Goal: Task Accomplishment & Management: Manage account settings

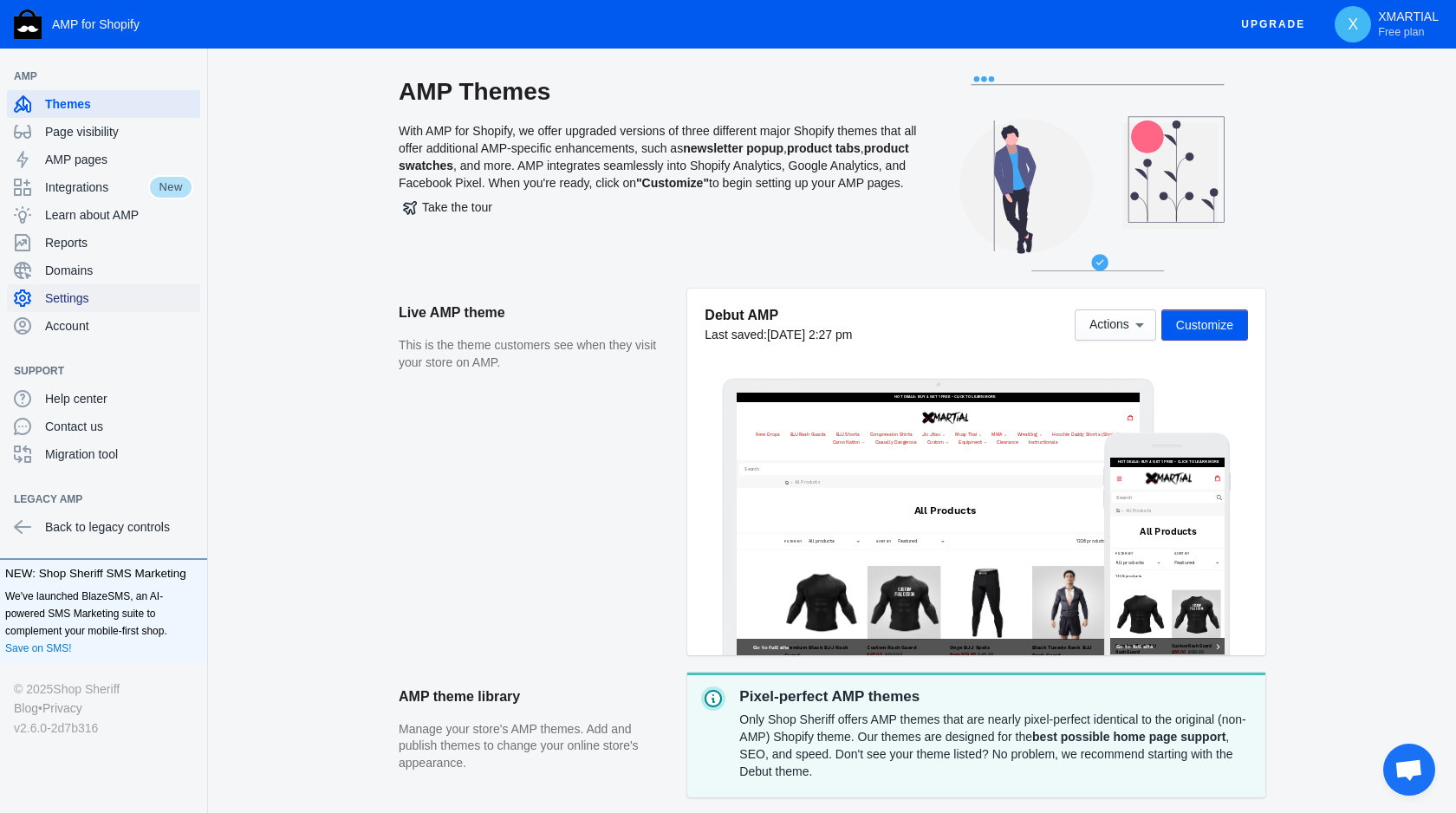
click at [138, 290] on span "Settings" at bounding box center [119, 298] width 148 height 17
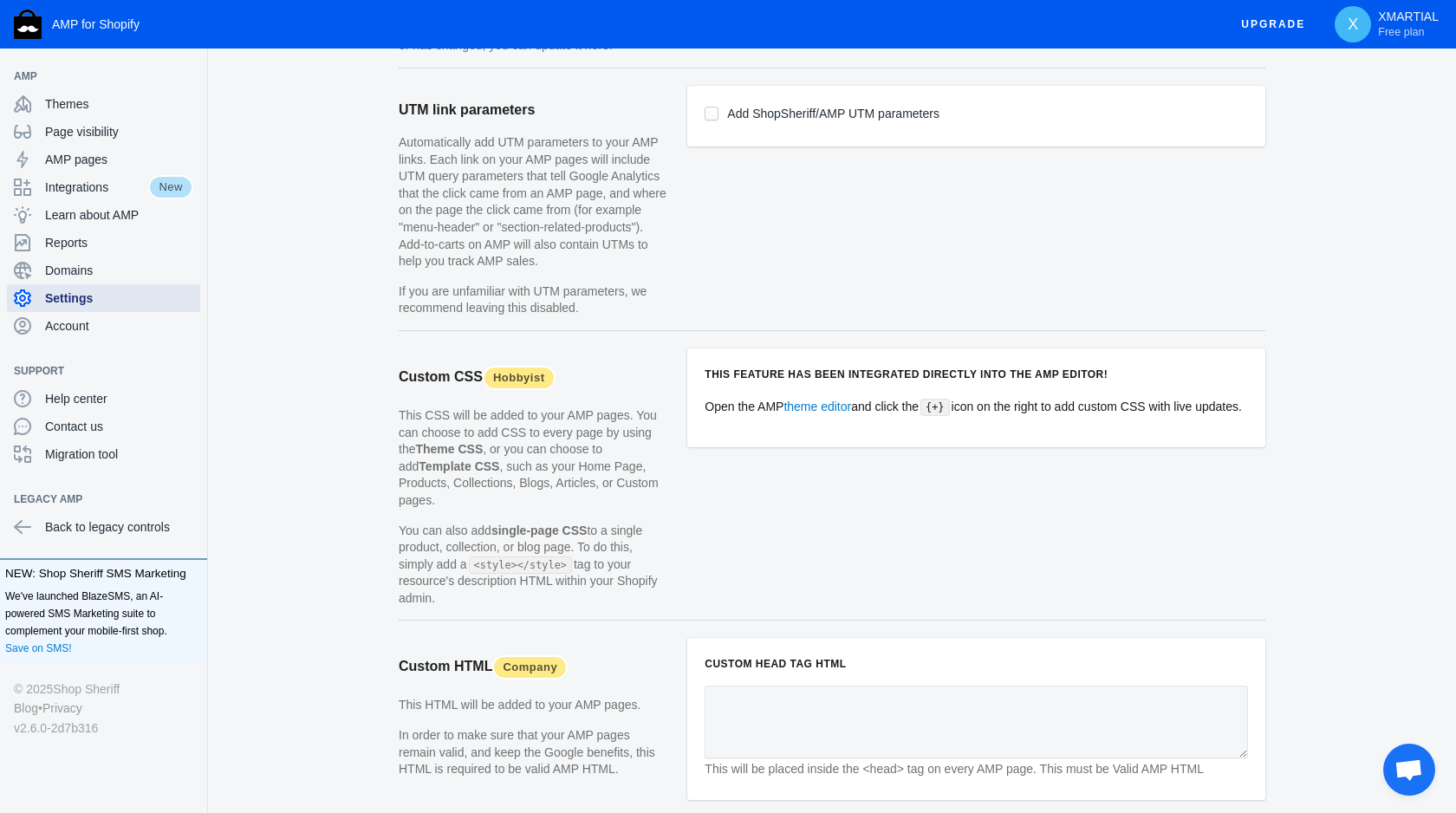
scroll to position [1443, 0]
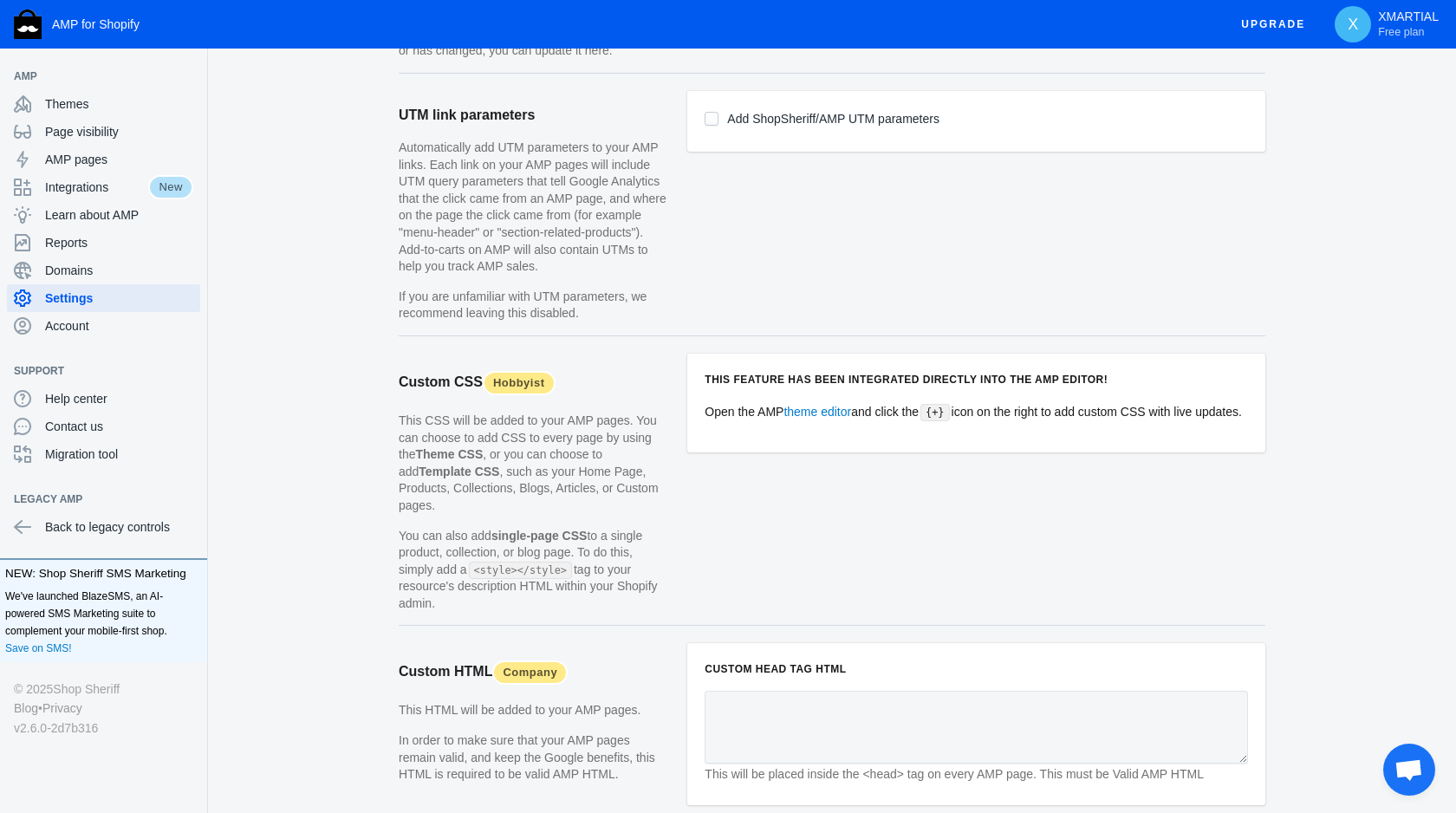
click at [790, 134] on span "Add ShopSheriff/AMP UTM parameters" at bounding box center [833, 121] width 212 height 26
click at [770, 130] on label "Add ShopSheriff/AMP UTM parameters" at bounding box center [833, 119] width 212 height 22
click at [719, 126] on input "Add ShopSheriff/AMP UTM parameters" at bounding box center [711, 119] width 14 height 14
checkbox input "true"
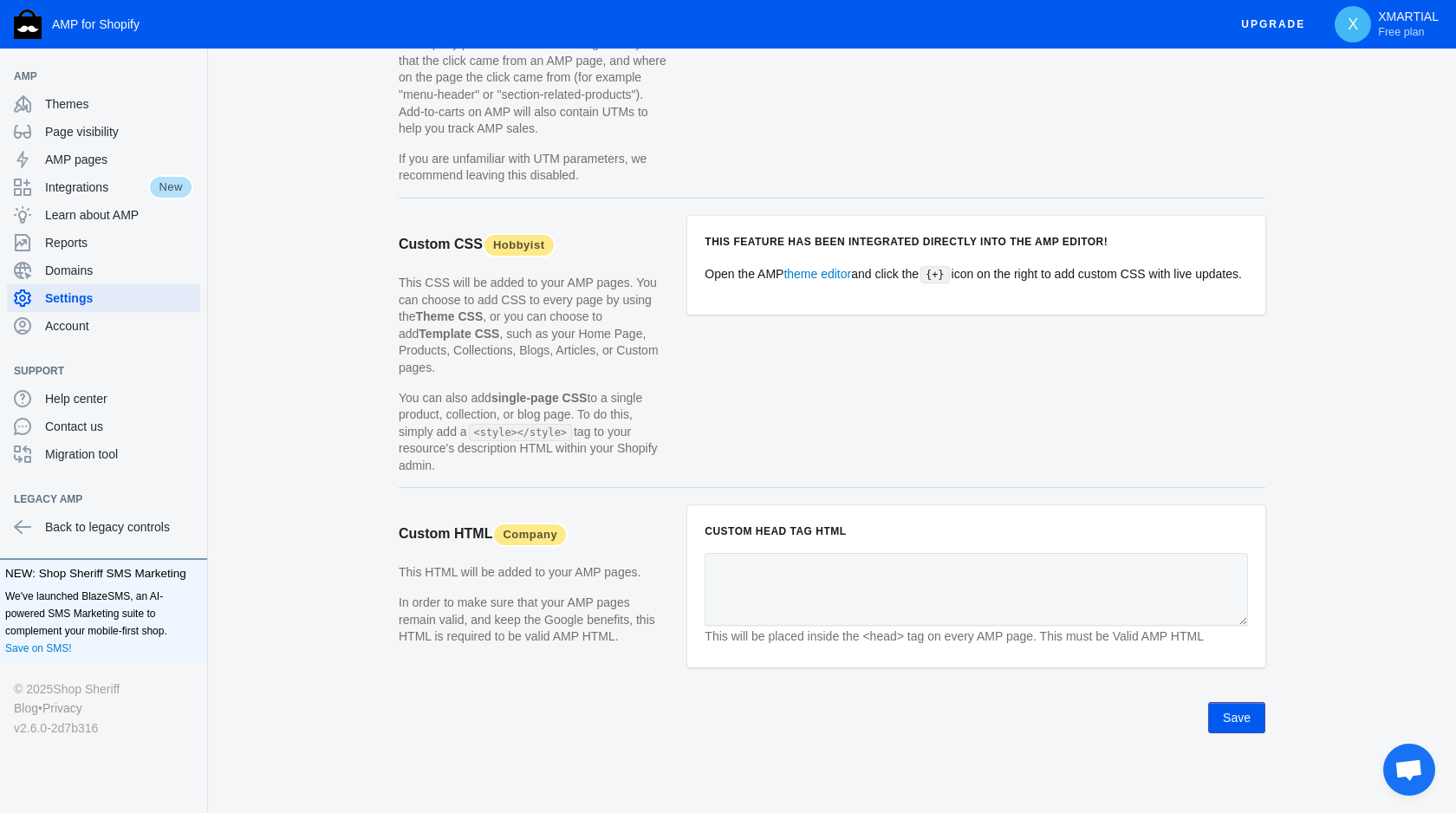
click at [1256, 717] on button "Save" at bounding box center [1236, 717] width 57 height 31
click at [137, 321] on span "Account" at bounding box center [119, 326] width 148 height 17
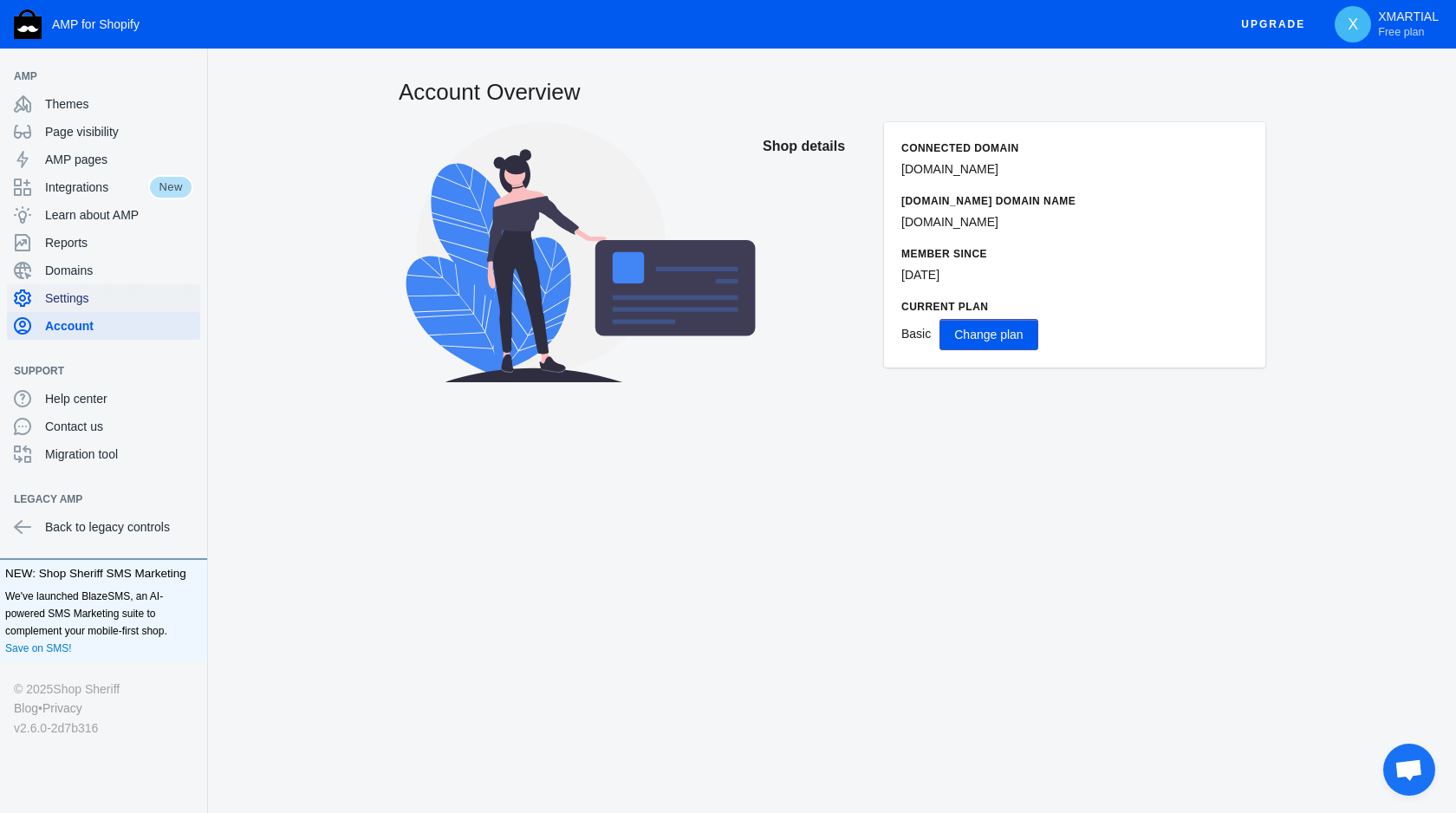
click at [121, 291] on span "Settings" at bounding box center [119, 298] width 148 height 17
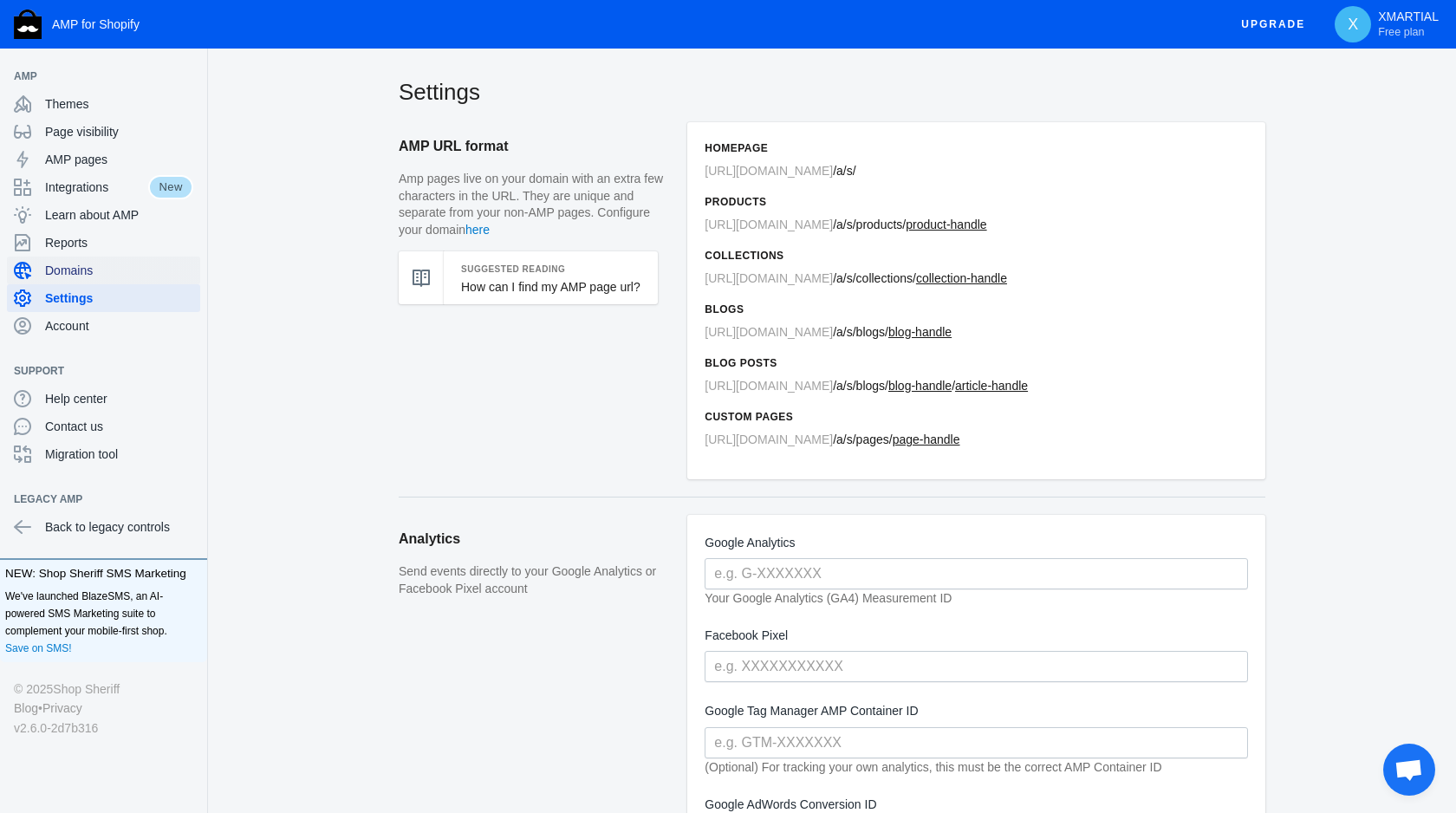
click at [120, 275] on span "Domains" at bounding box center [119, 270] width 148 height 17
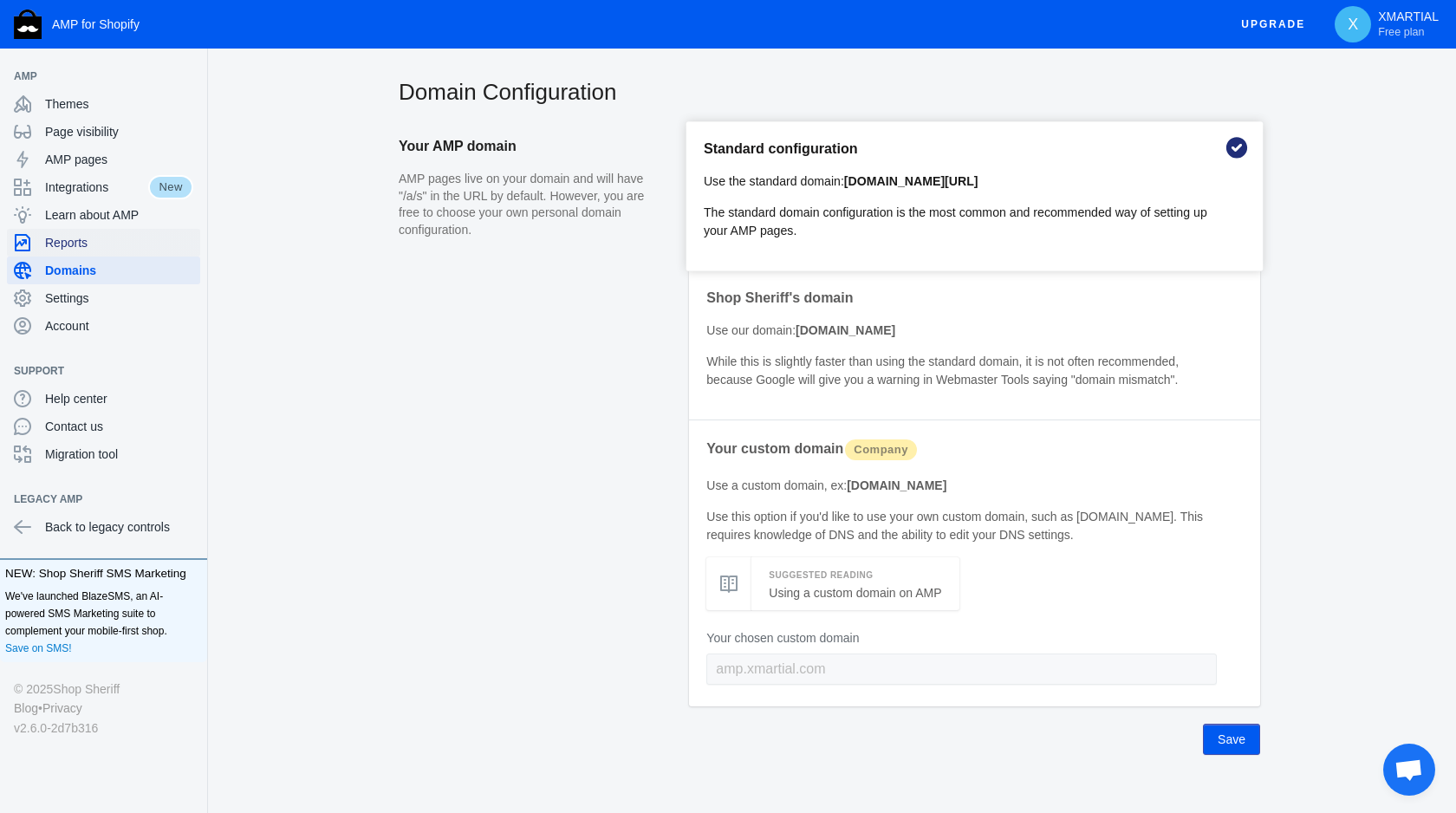
click at [123, 248] on span "Reports" at bounding box center [119, 242] width 148 height 17
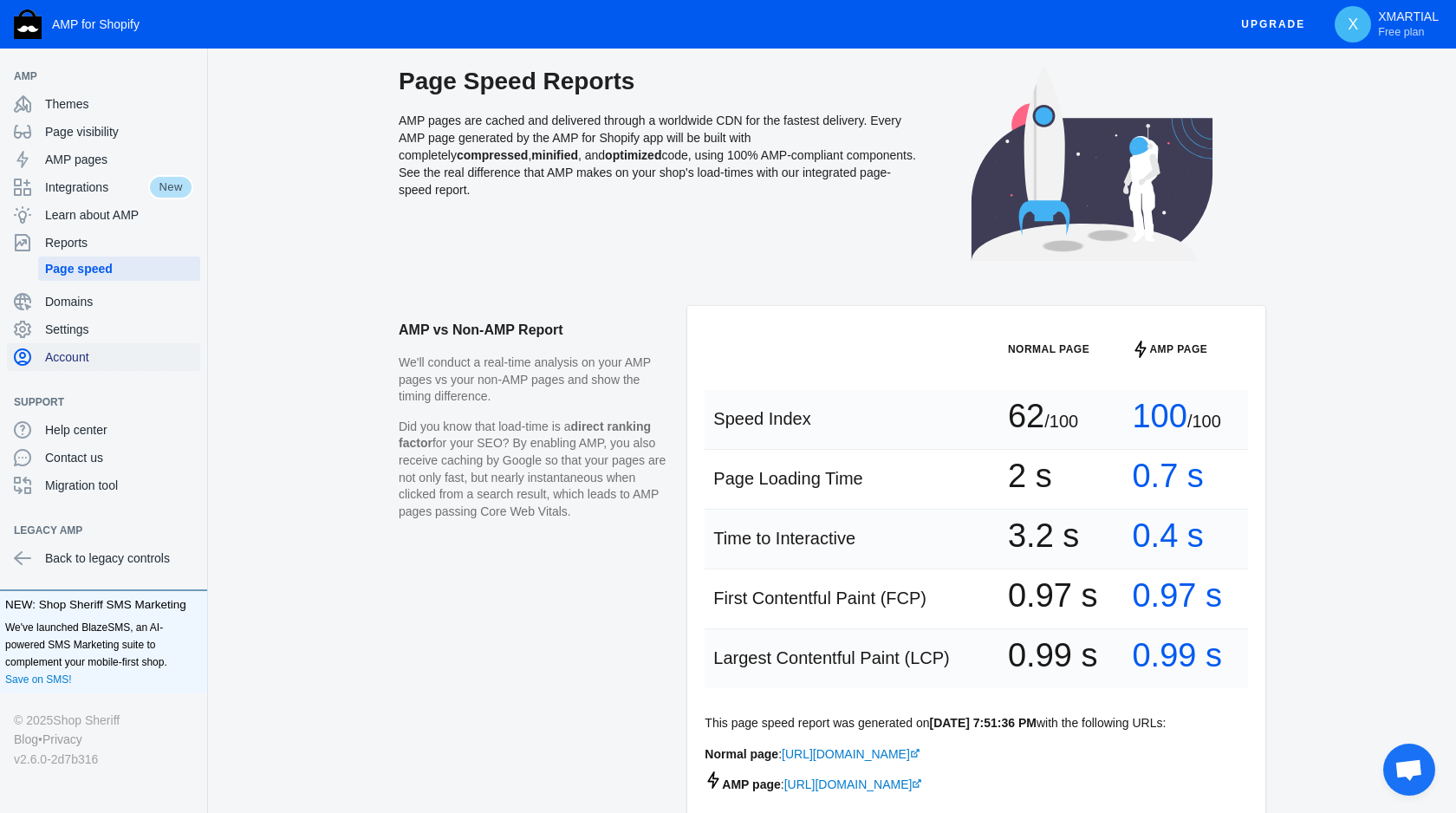
click at [128, 354] on span "Account" at bounding box center [119, 357] width 148 height 17
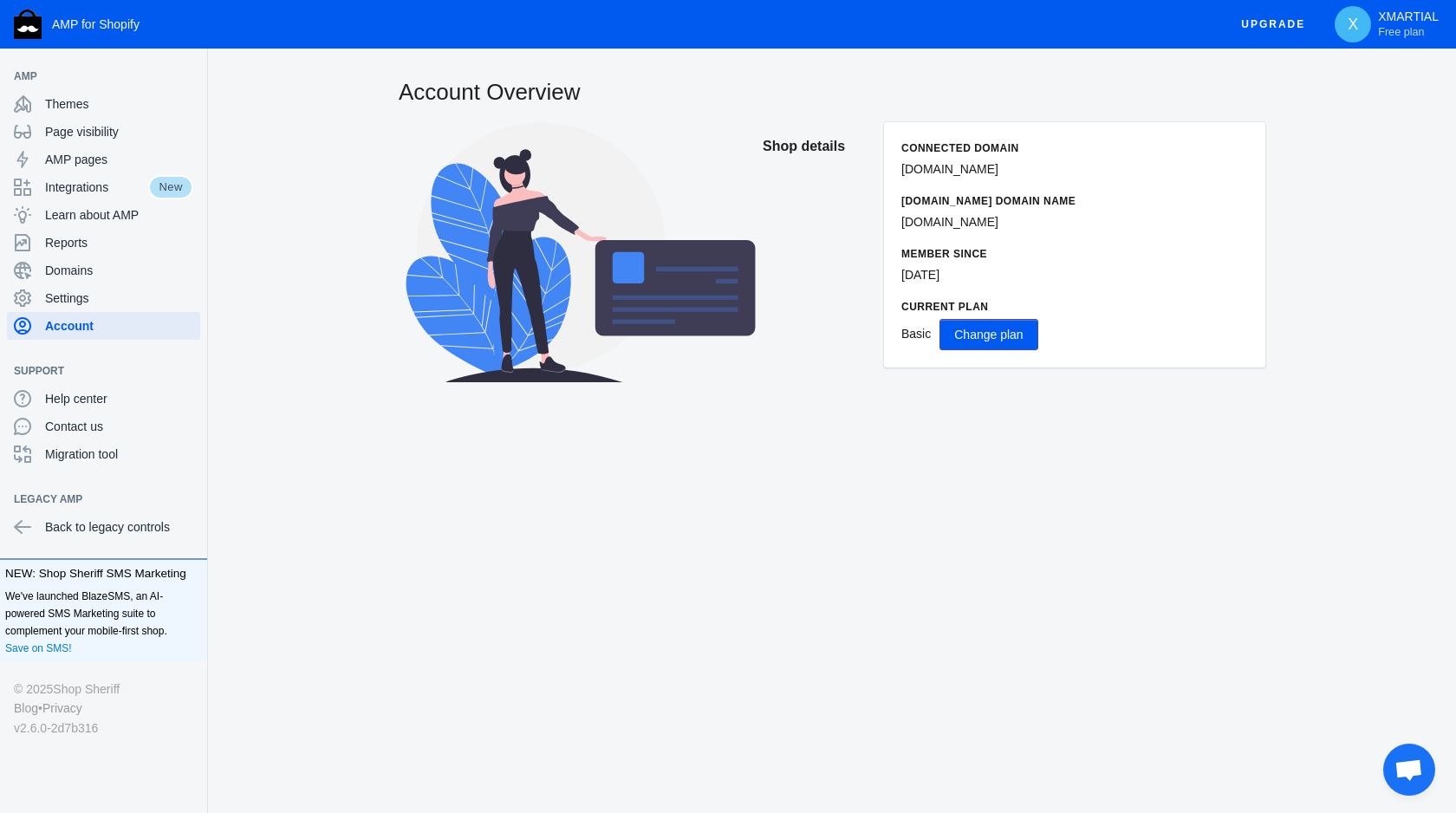
click at [150, 88] on li "AMP" at bounding box center [104, 76] width 207 height 28
click at [131, 96] on span "Themes" at bounding box center [119, 104] width 148 height 17
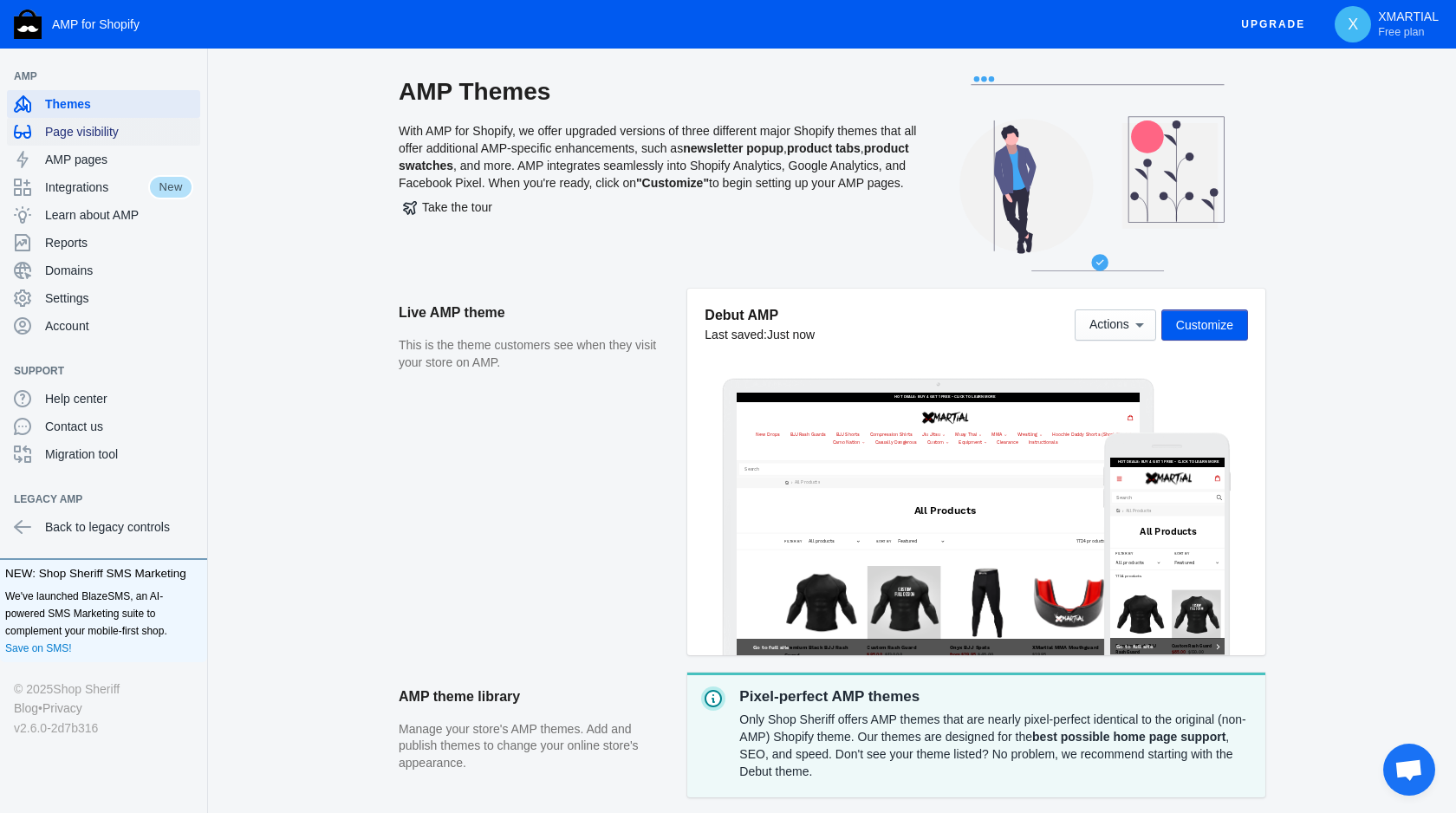
click at [145, 130] on span "Page visibility" at bounding box center [119, 131] width 148 height 17
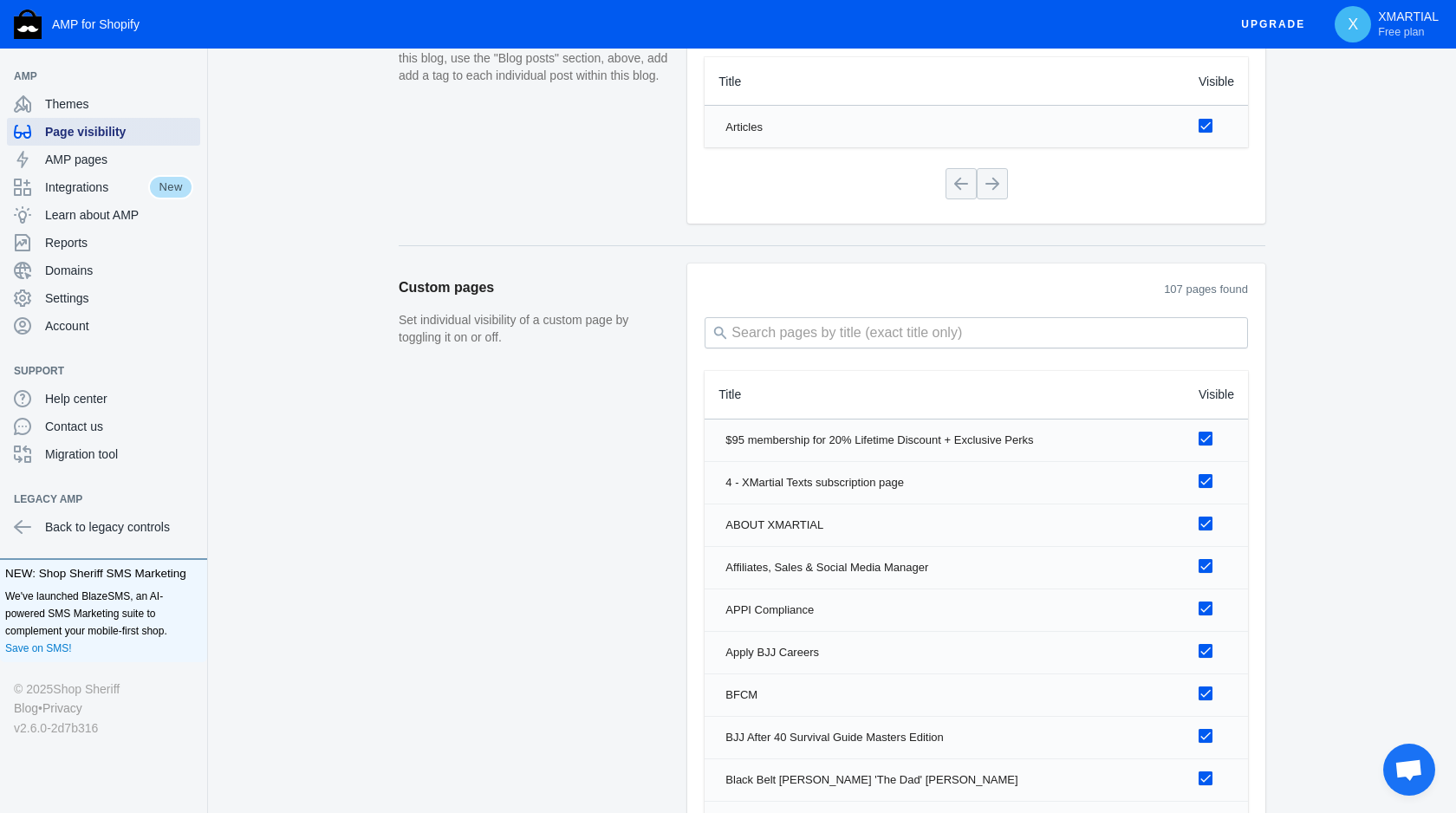
scroll to position [1992, 0]
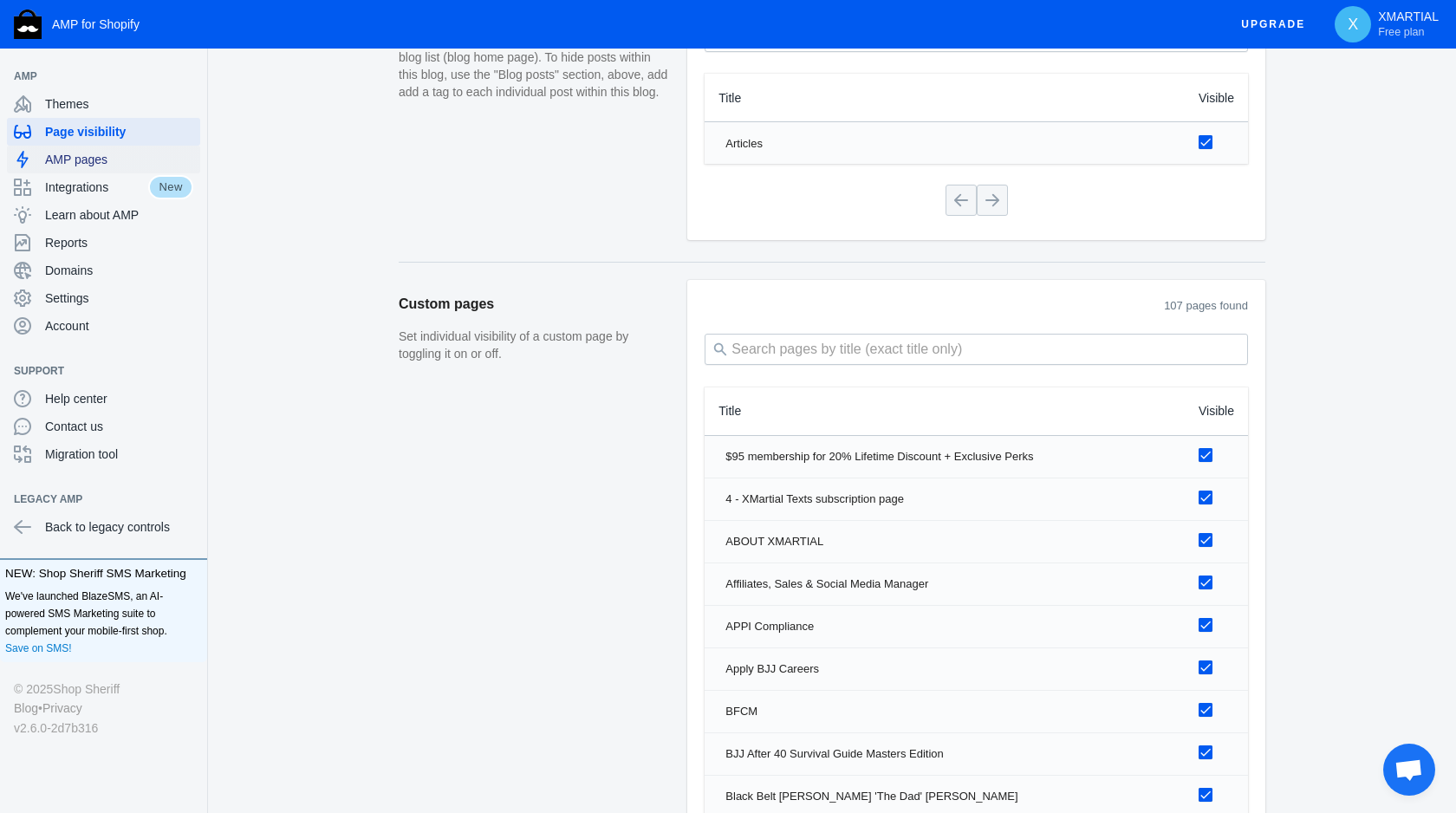
click at [167, 153] on span "AMP pages" at bounding box center [119, 160] width 148 height 17
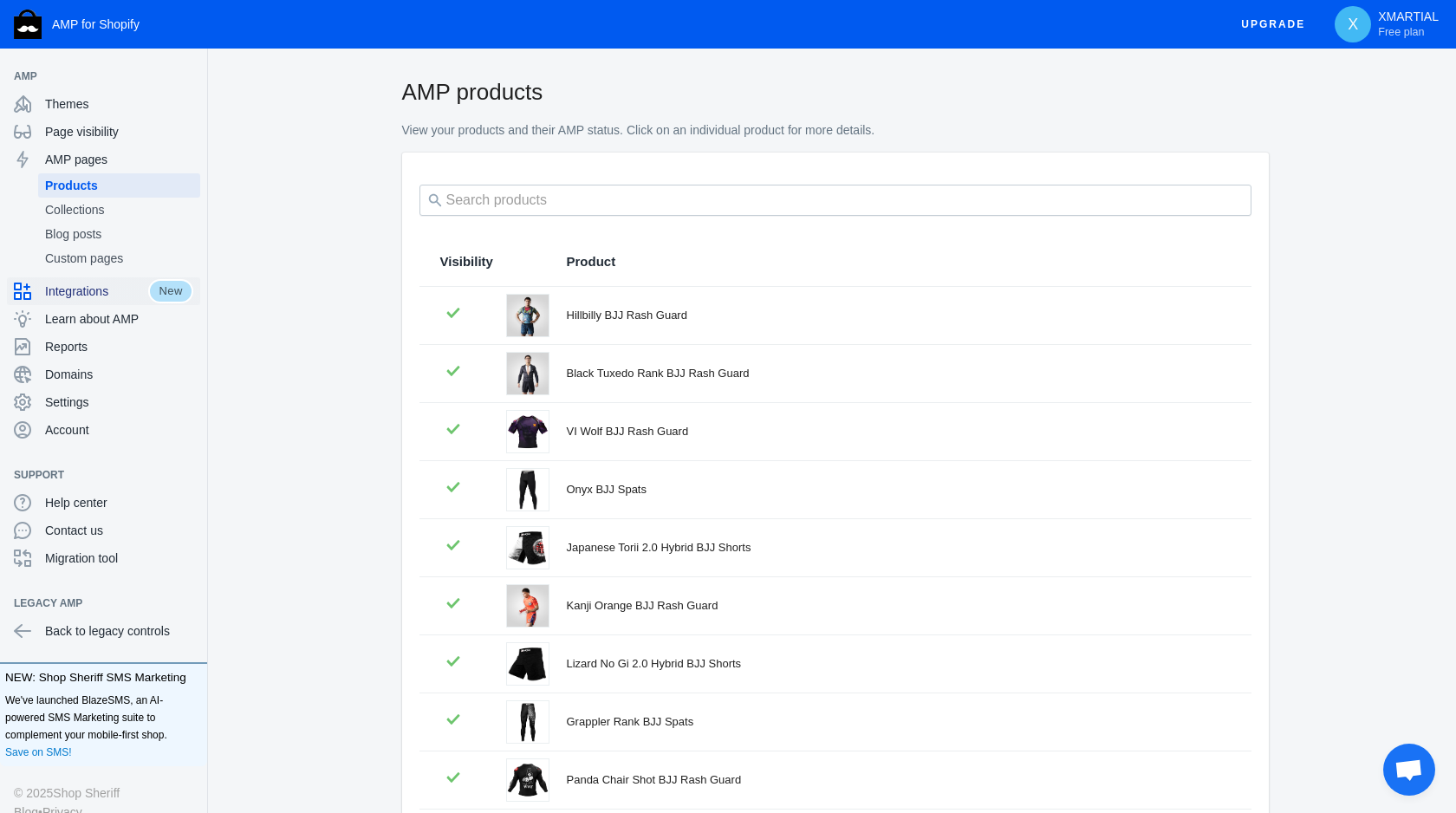
click at [120, 288] on span "Integrations" at bounding box center [96, 291] width 103 height 17
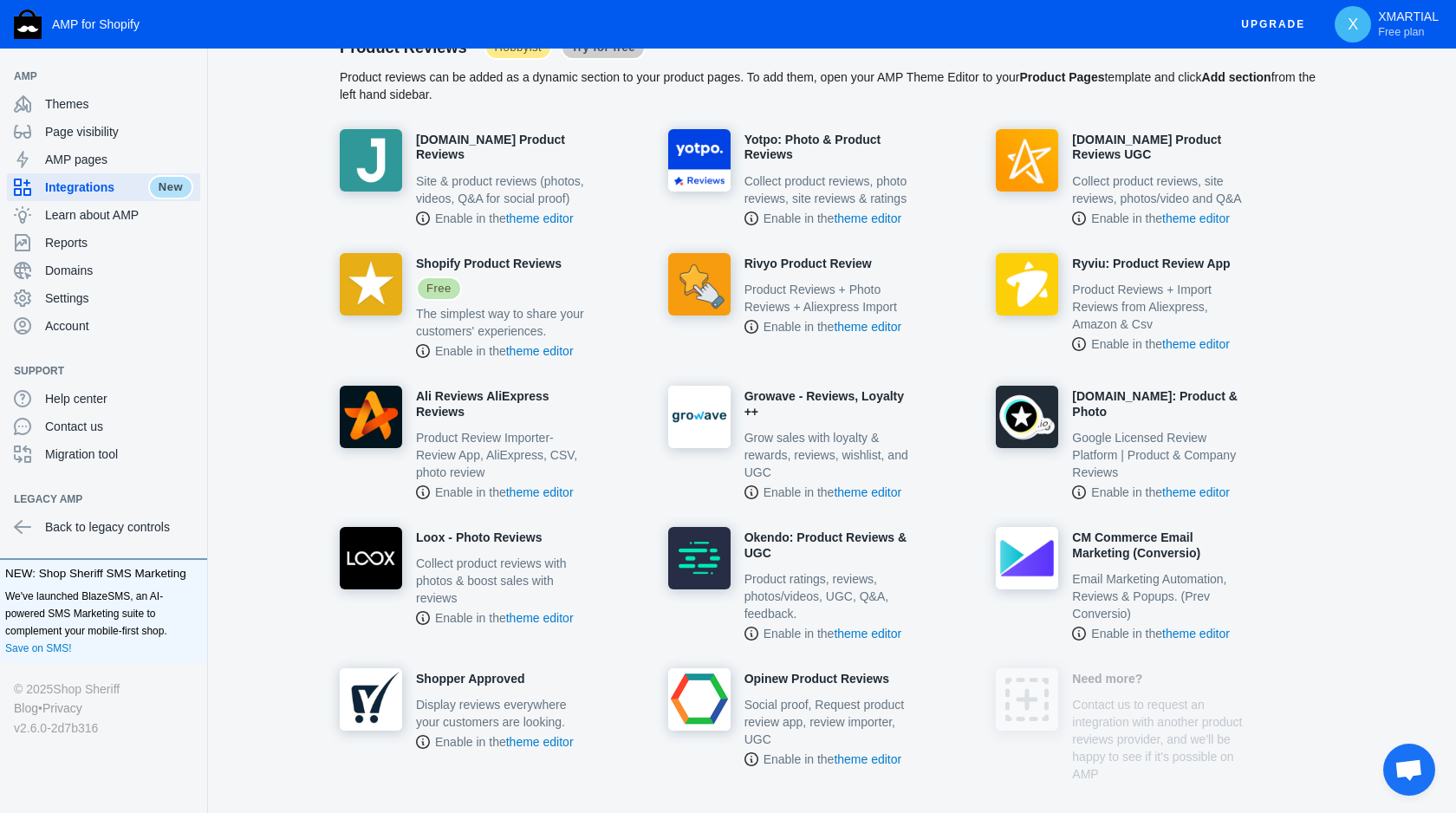
scroll to position [1323, 0]
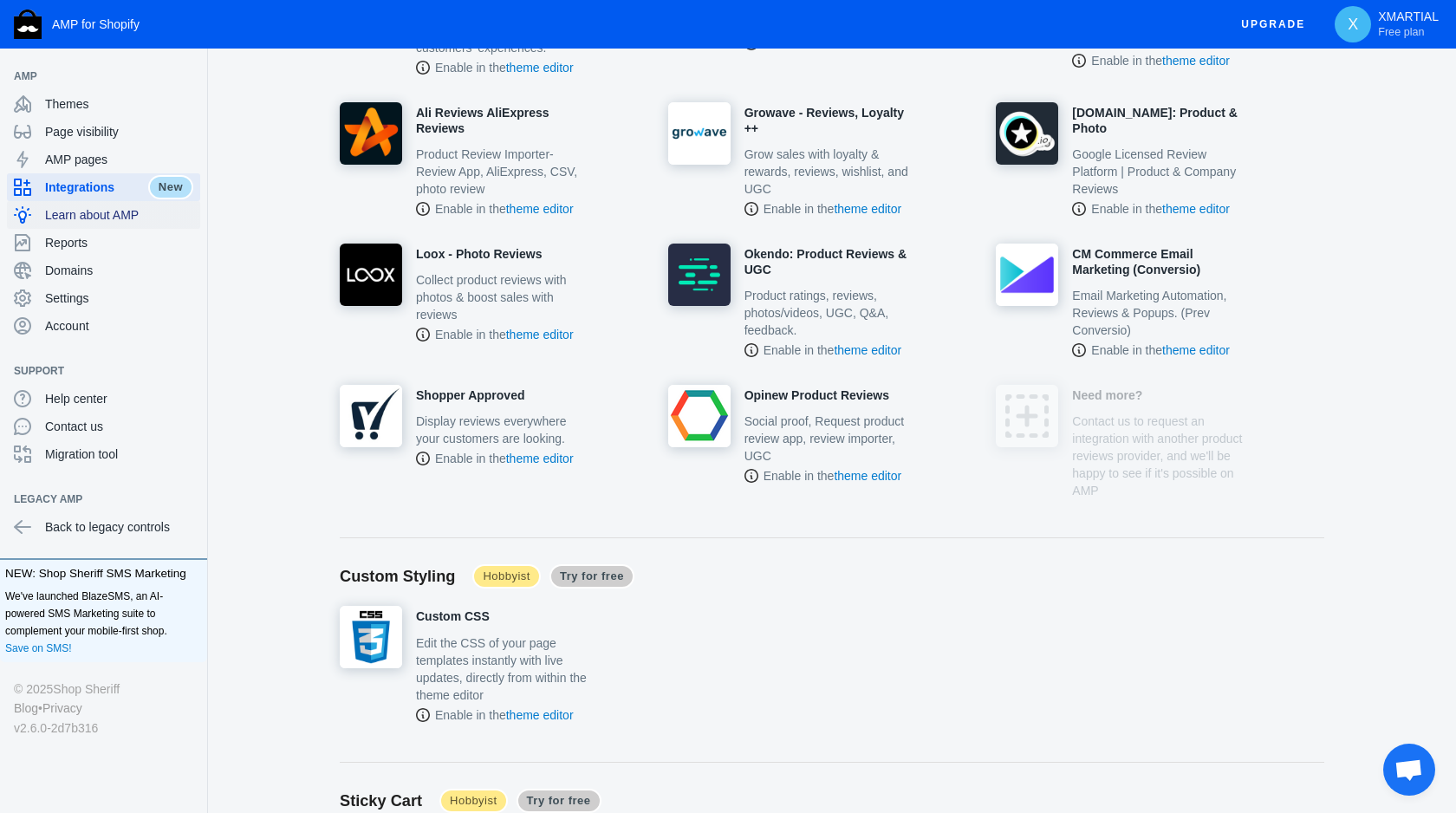
click at [142, 214] on span "Learn about AMP" at bounding box center [119, 215] width 148 height 17
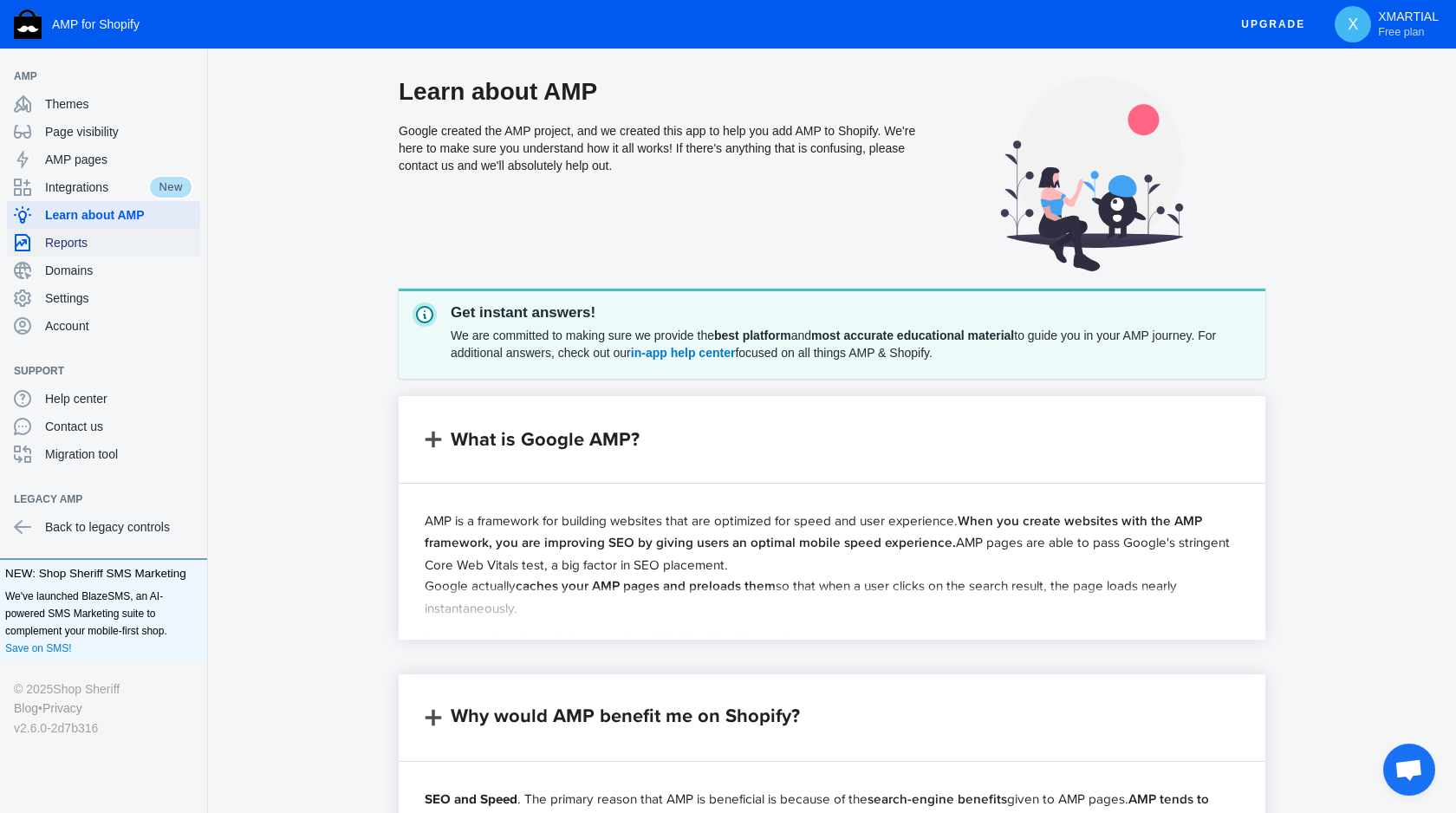
click at [126, 243] on span "Reports" at bounding box center [119, 242] width 148 height 17
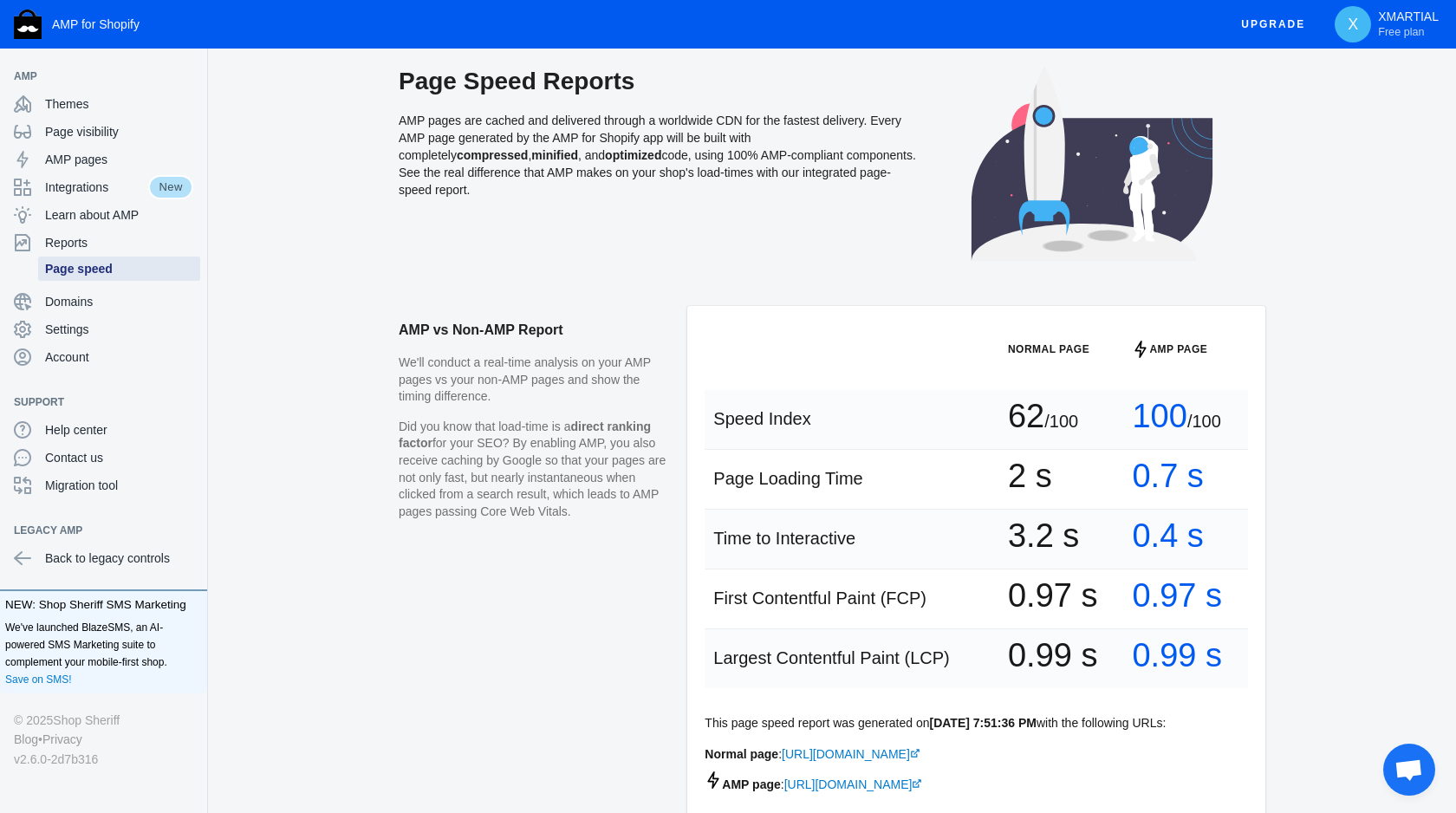
click at [126, 270] on span "Page speed" at bounding box center [119, 268] width 148 height 17
click at [107, 284] on li "Reports Page speed" at bounding box center [104, 259] width 207 height 59
click at [94, 299] on span "Domains" at bounding box center [119, 301] width 148 height 17
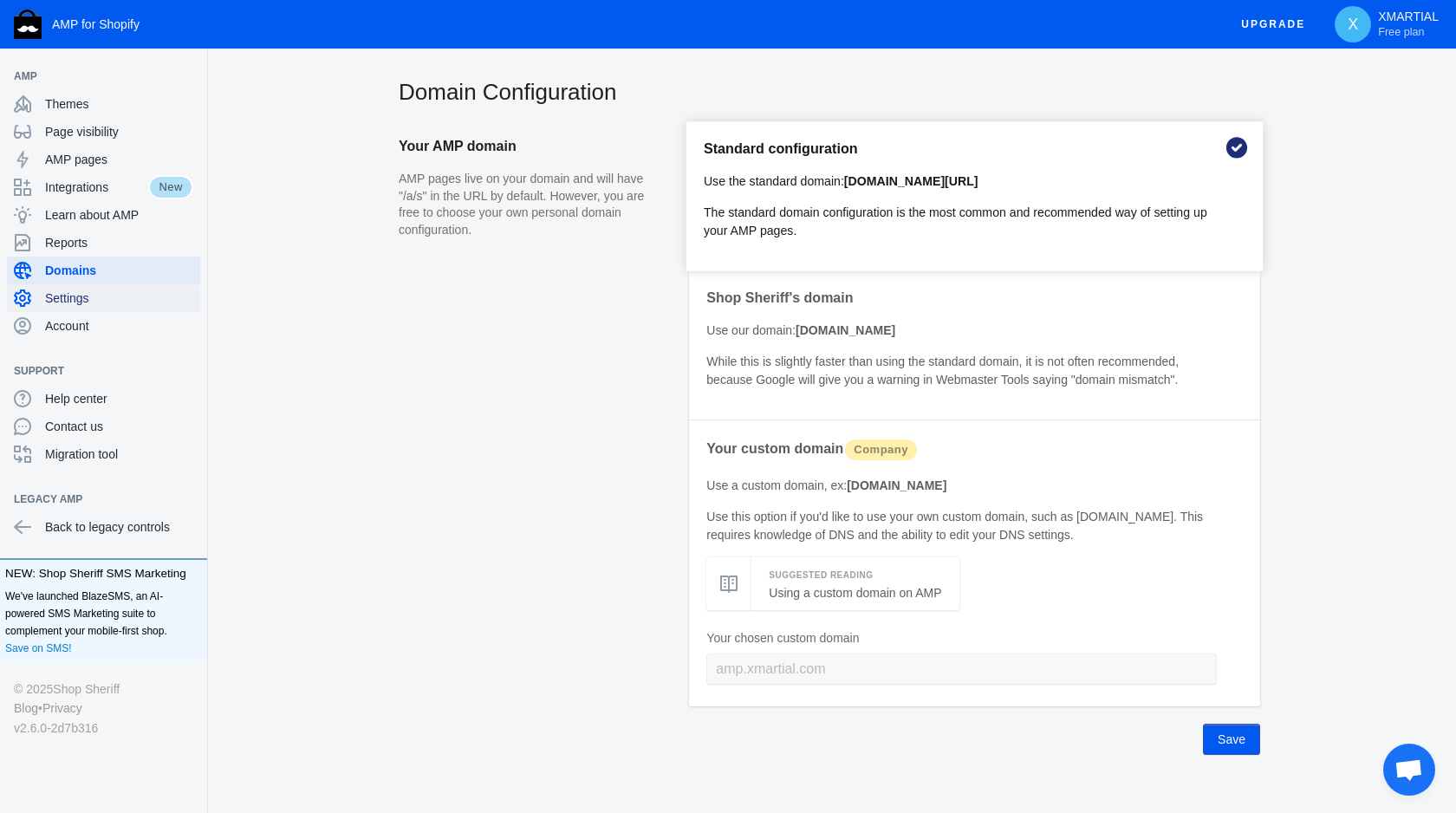
click at [93, 302] on span "Settings" at bounding box center [119, 298] width 148 height 17
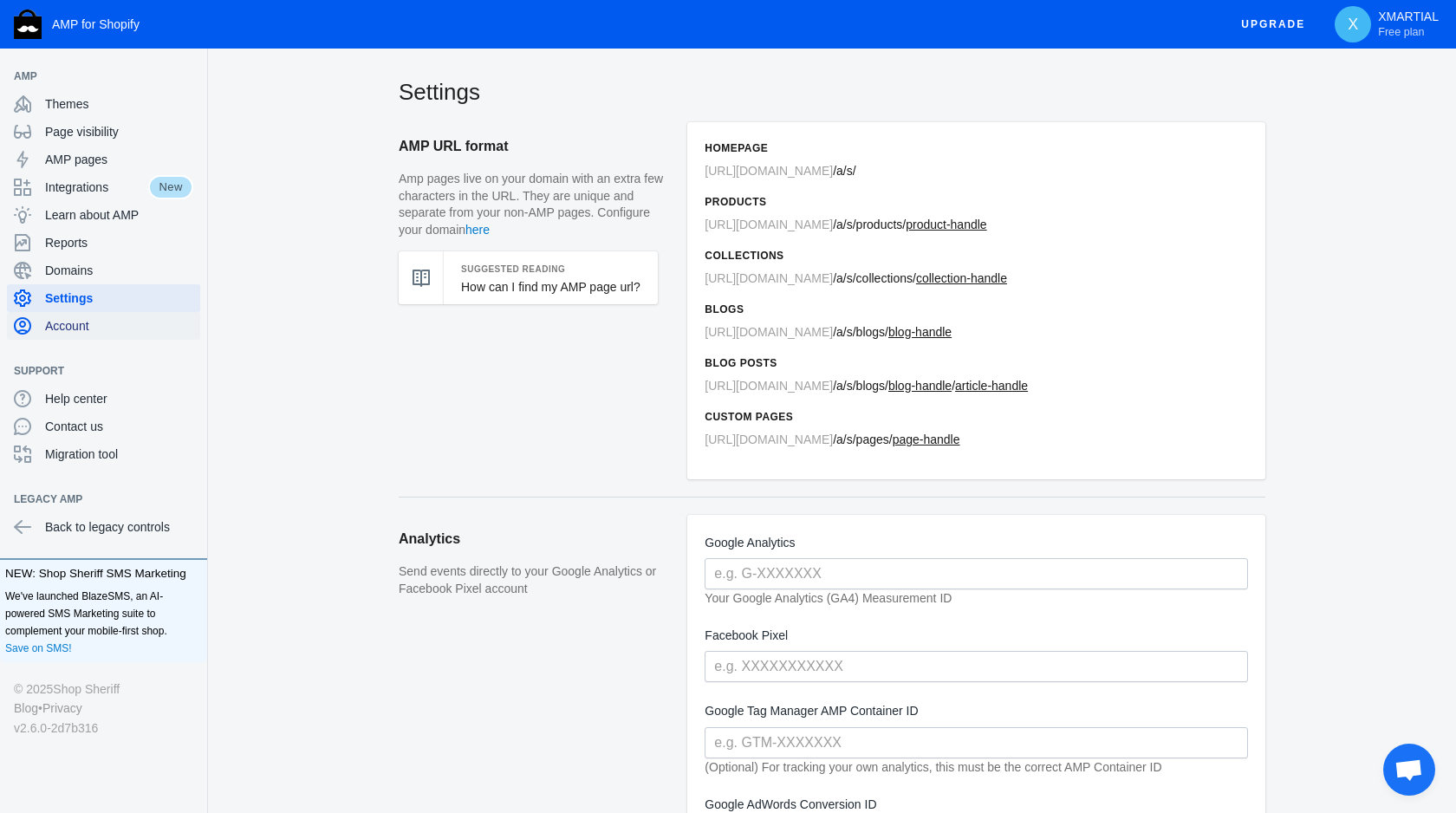
click at [98, 328] on span "Account" at bounding box center [119, 326] width 148 height 17
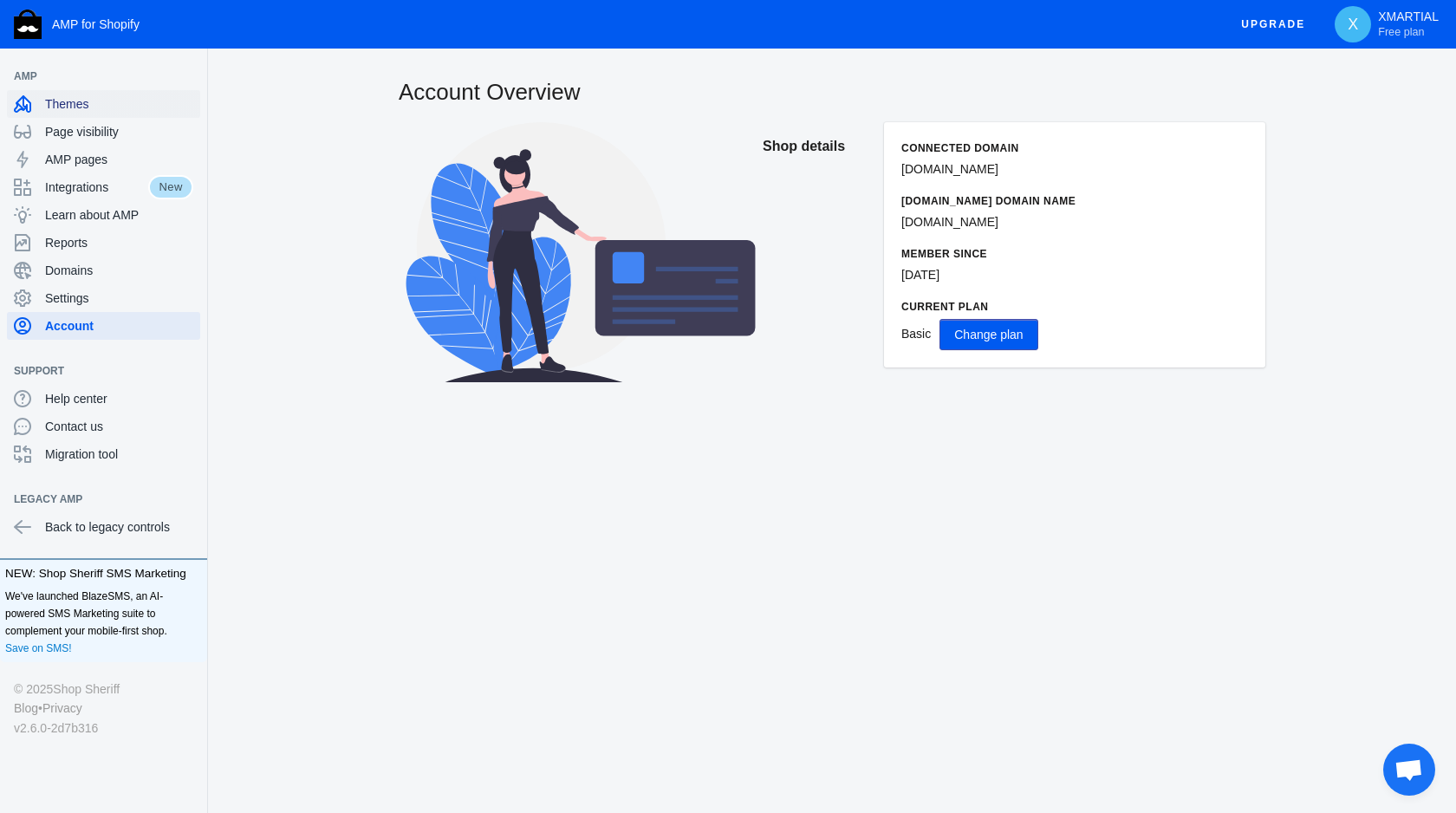
click at [87, 94] on div "Themes" at bounding box center [104, 104] width 180 height 28
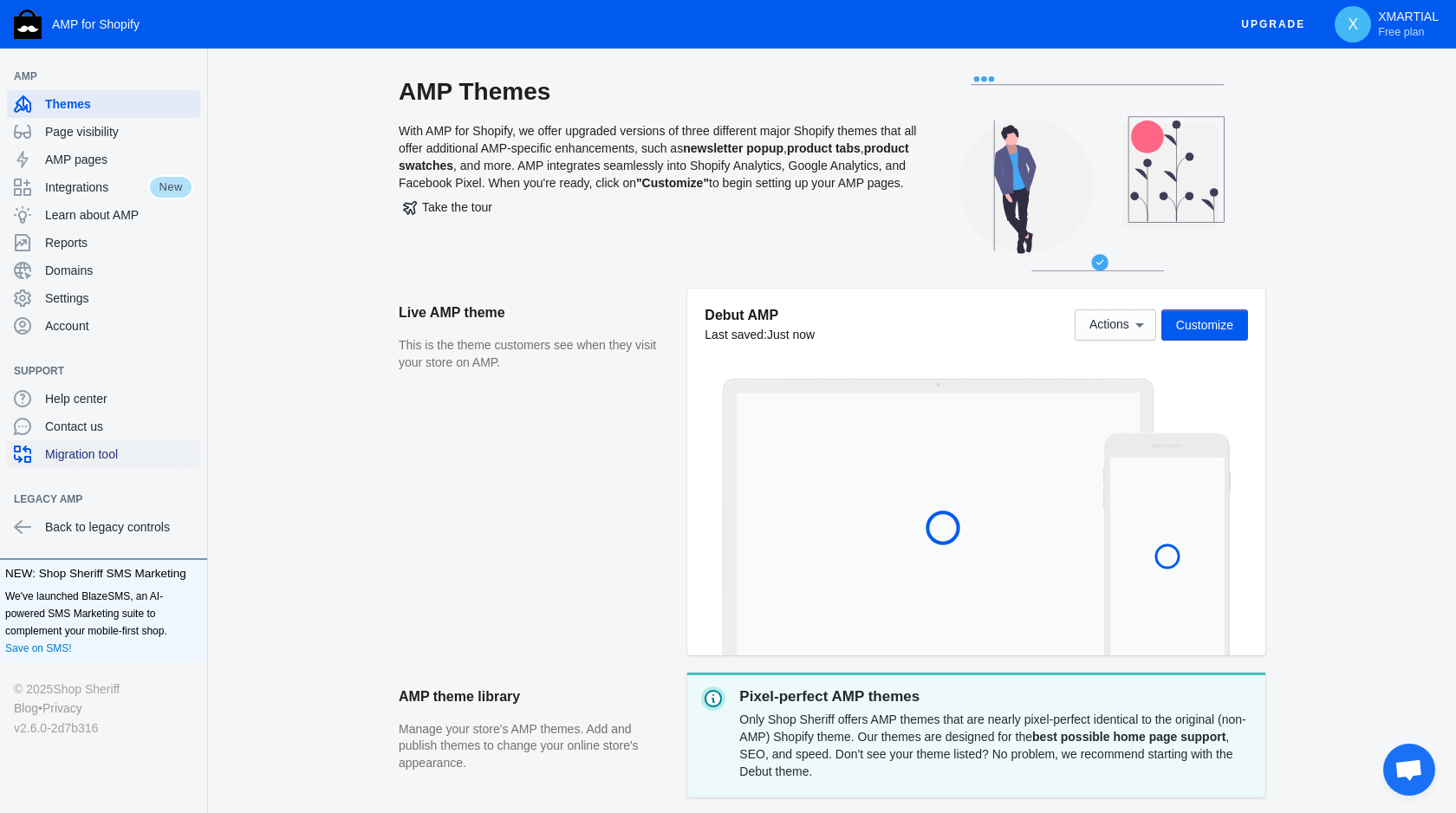
click at [111, 461] on span "Migration tool" at bounding box center [119, 454] width 148 height 17
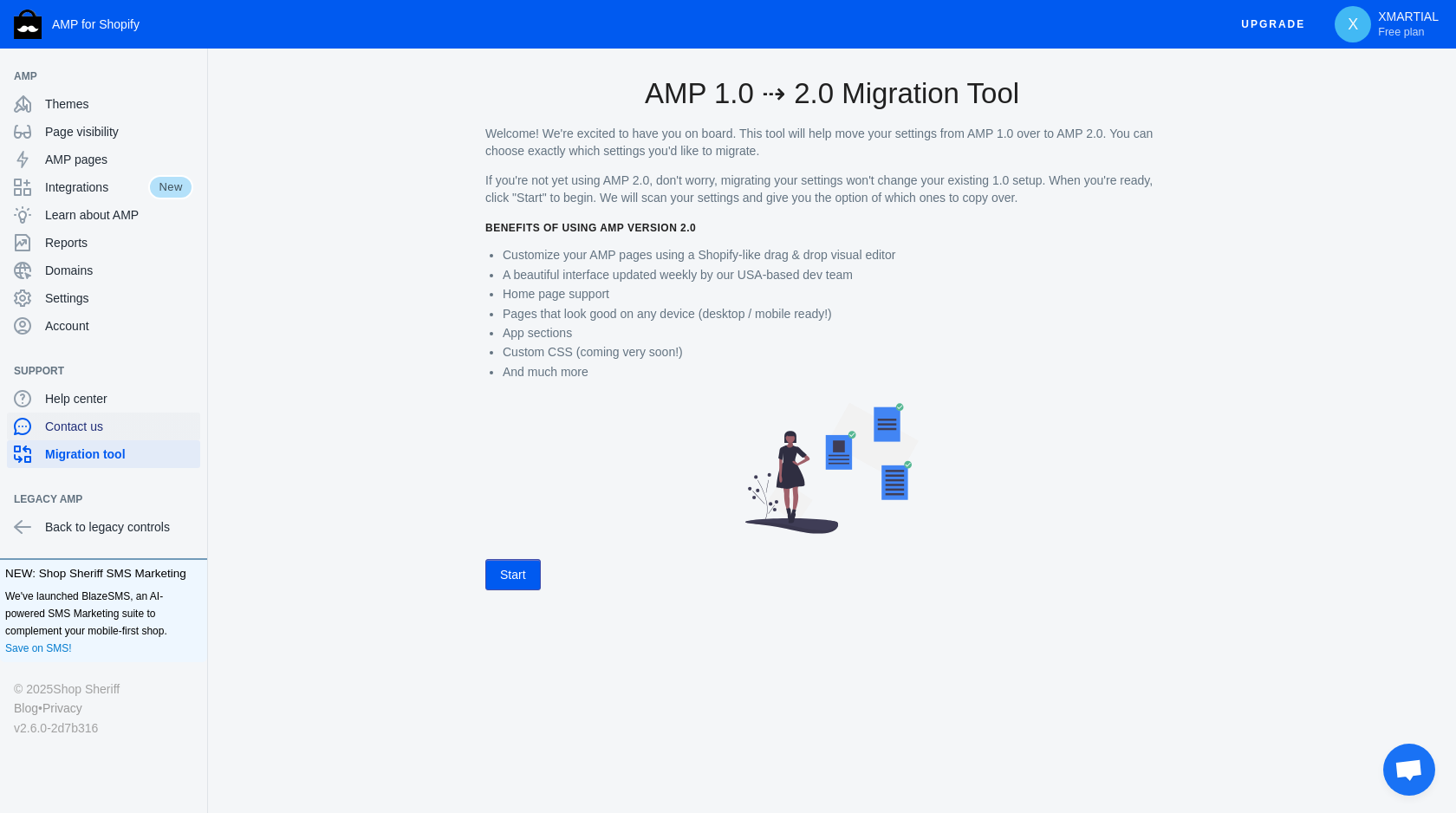
click at [123, 431] on span "Contact us" at bounding box center [119, 426] width 148 height 17
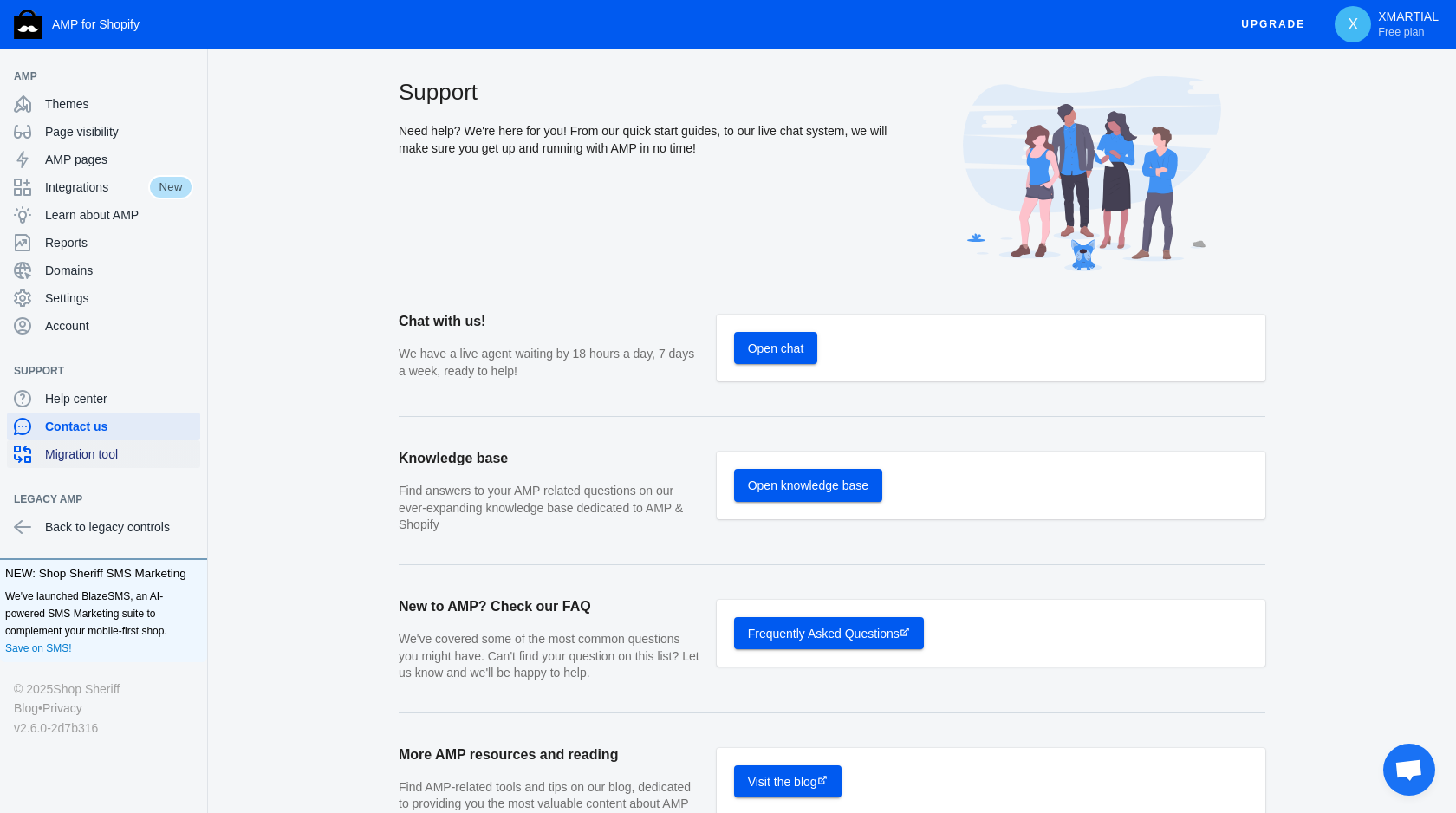
click at [125, 455] on span "Migration tool" at bounding box center [119, 454] width 148 height 17
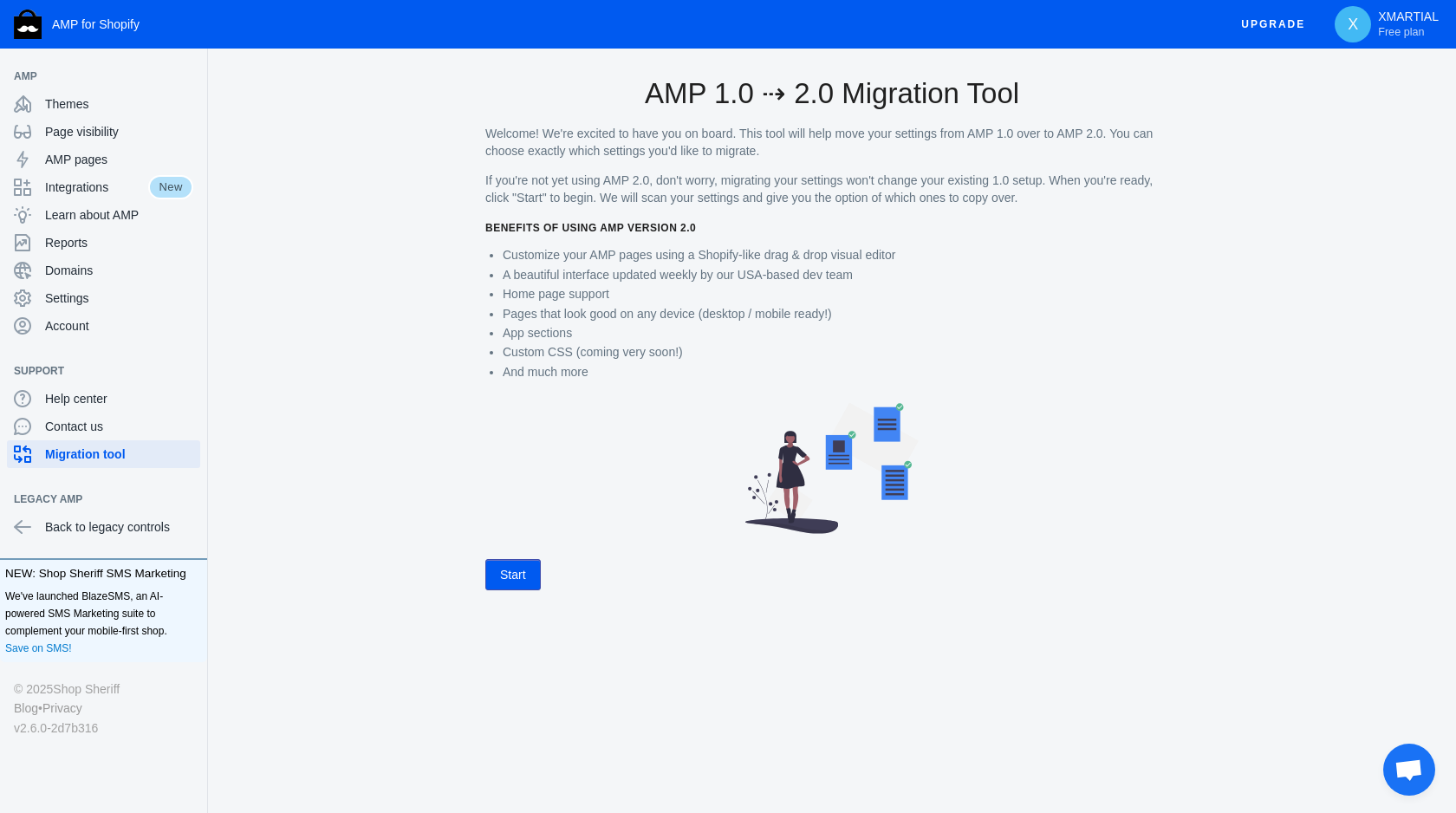
click at [514, 574] on button "Start" at bounding box center [513, 574] width 55 height 31
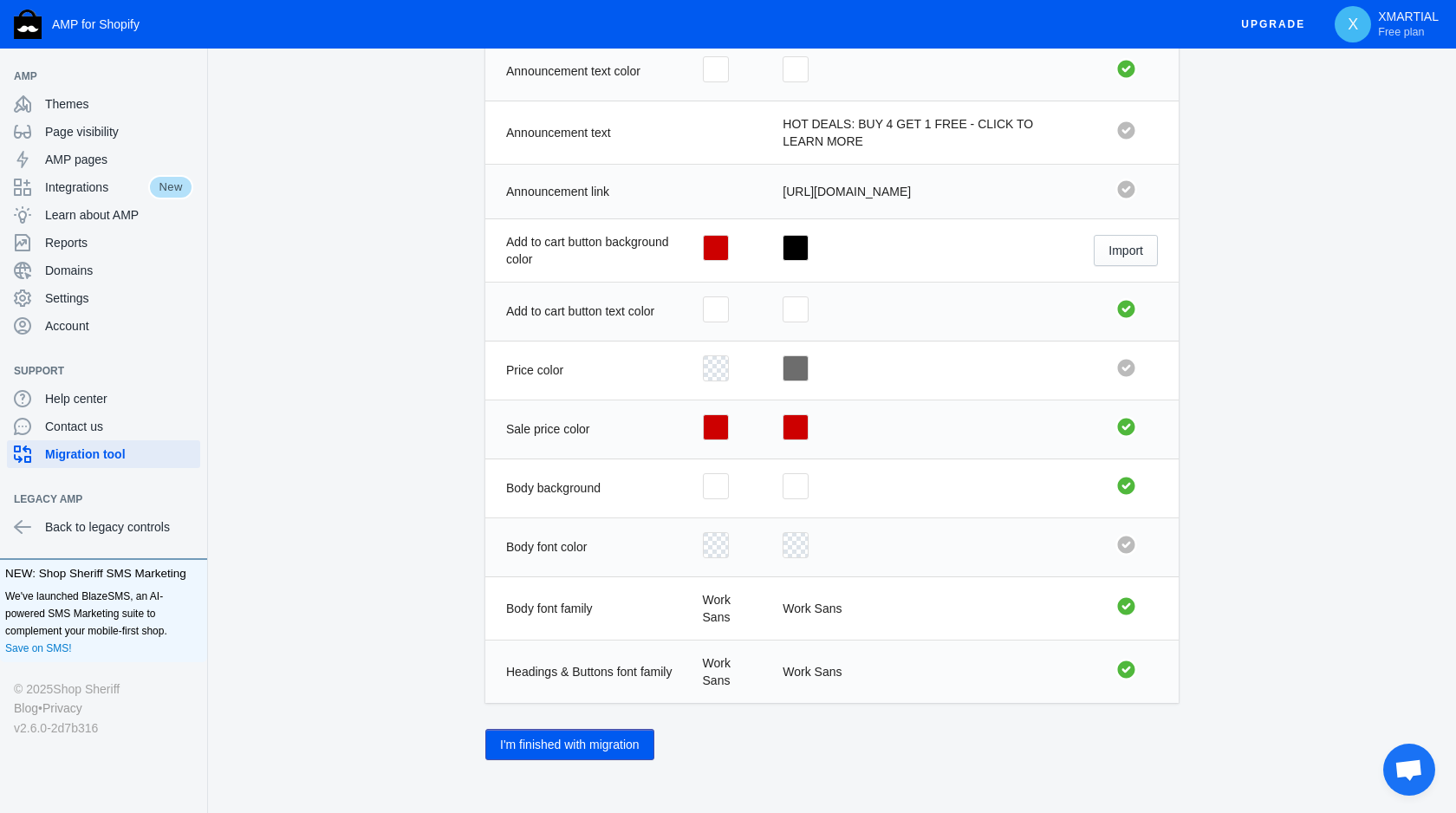
scroll to position [589, 0]
click at [602, 747] on button "I'm finished with migration" at bounding box center [570, 743] width 169 height 31
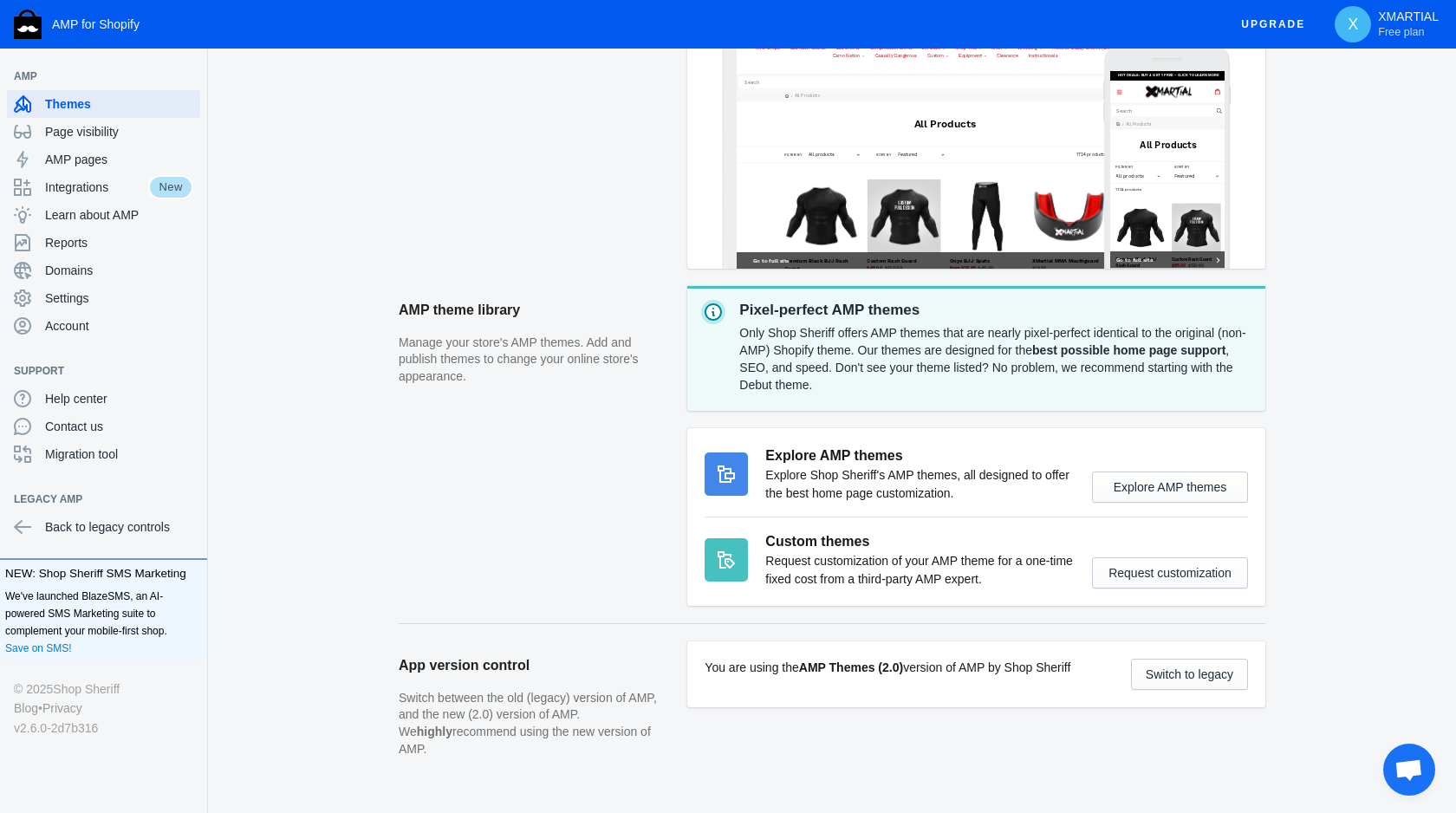
scroll to position [406, 0]
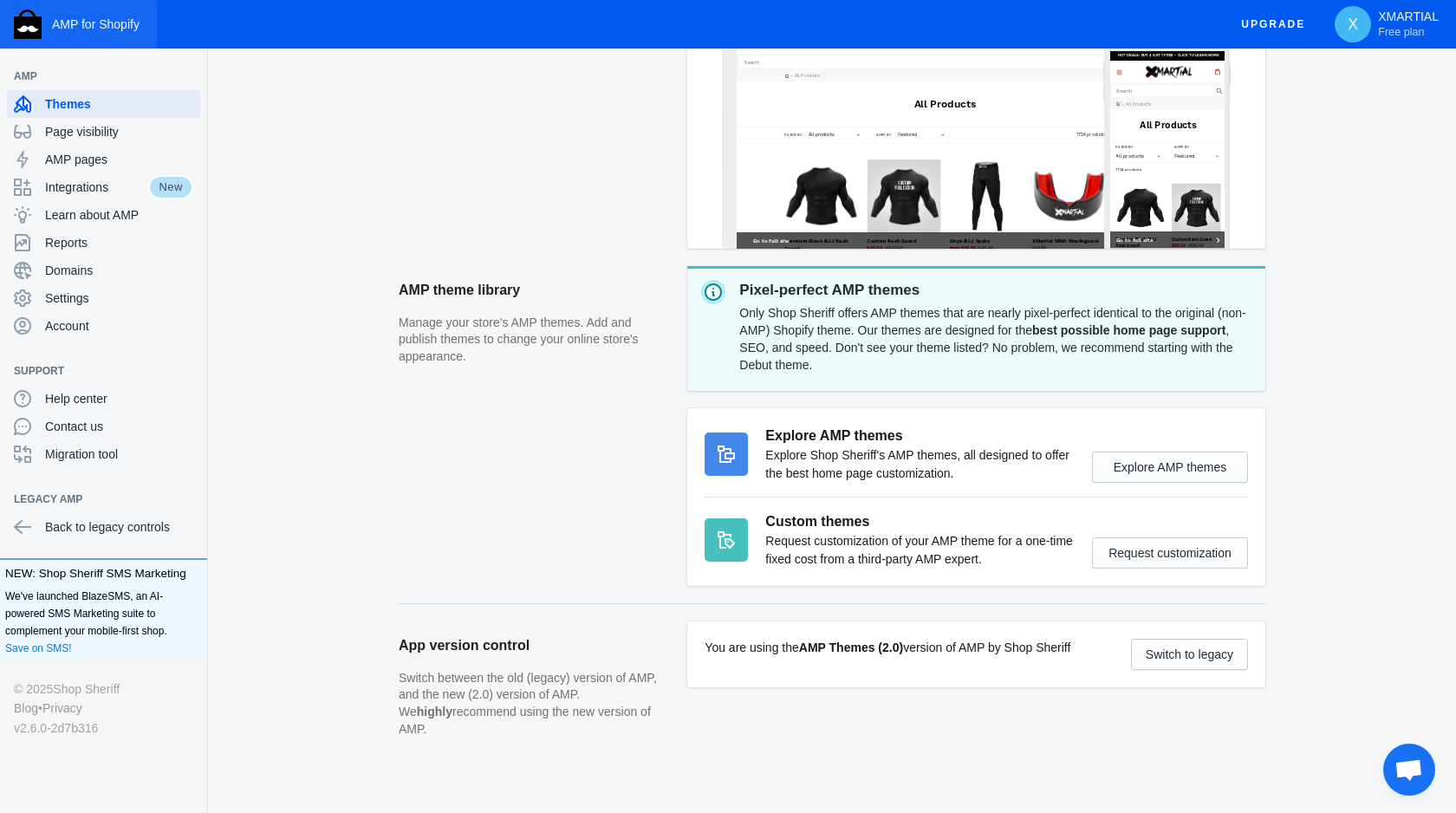
click at [70, 34] on button "AMP for Shopify" at bounding box center [78, 24] width 157 height 48
click at [1398, 27] on span "Free plan" at bounding box center [1401, 31] width 46 height 14
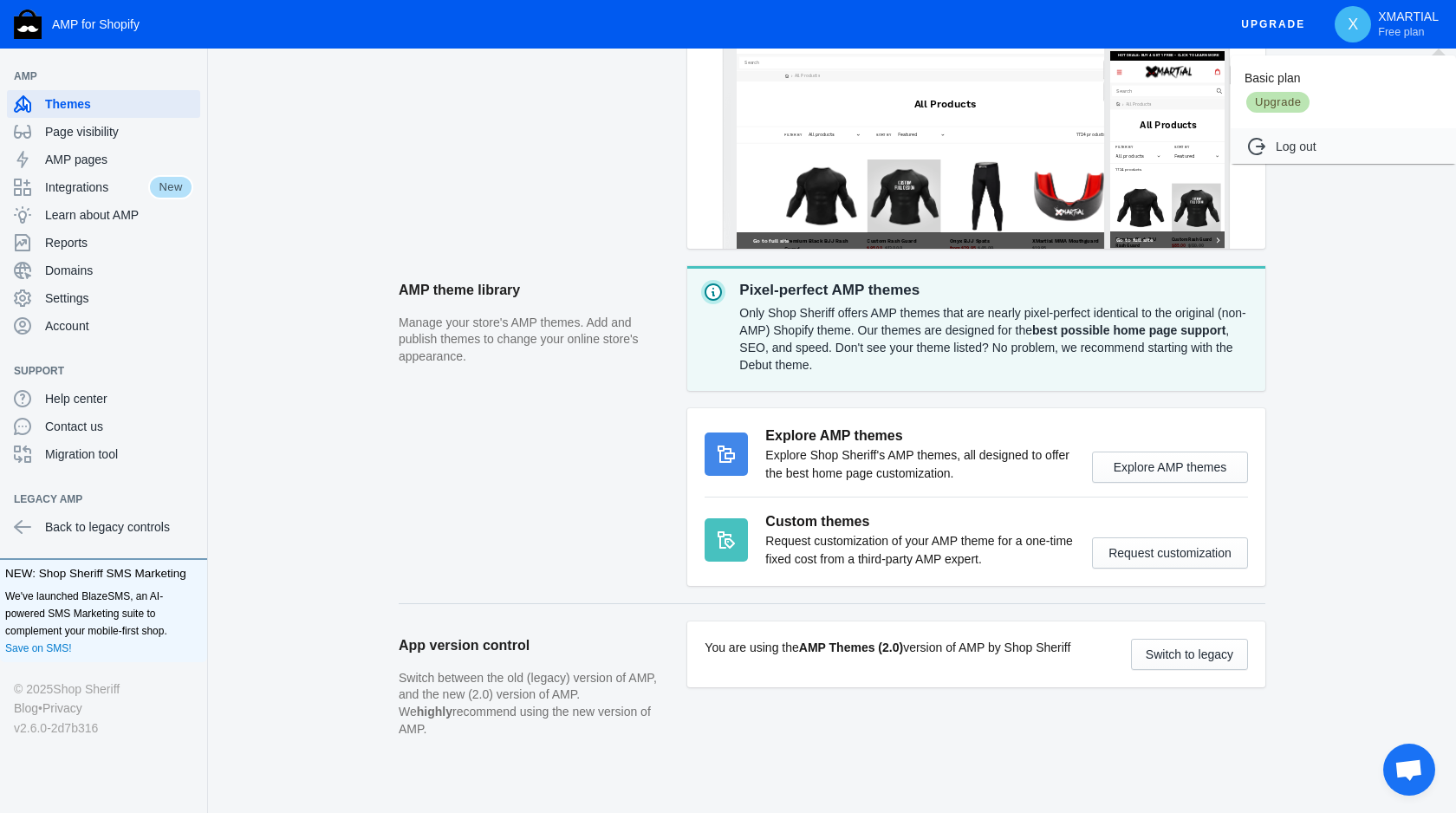
click at [1393, 243] on div at bounding box center [728, 406] width 1456 height 813
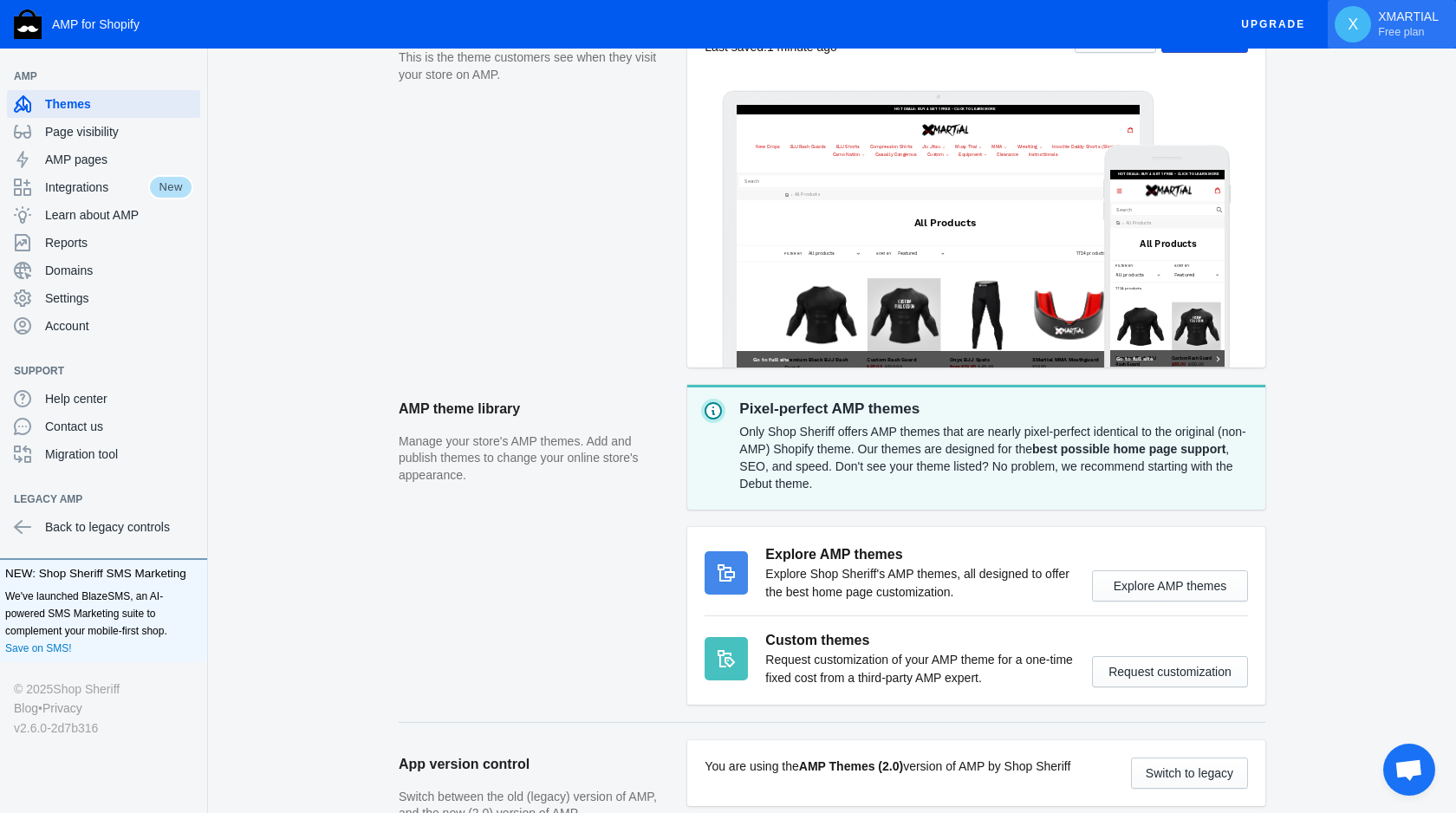
scroll to position [0, 0]
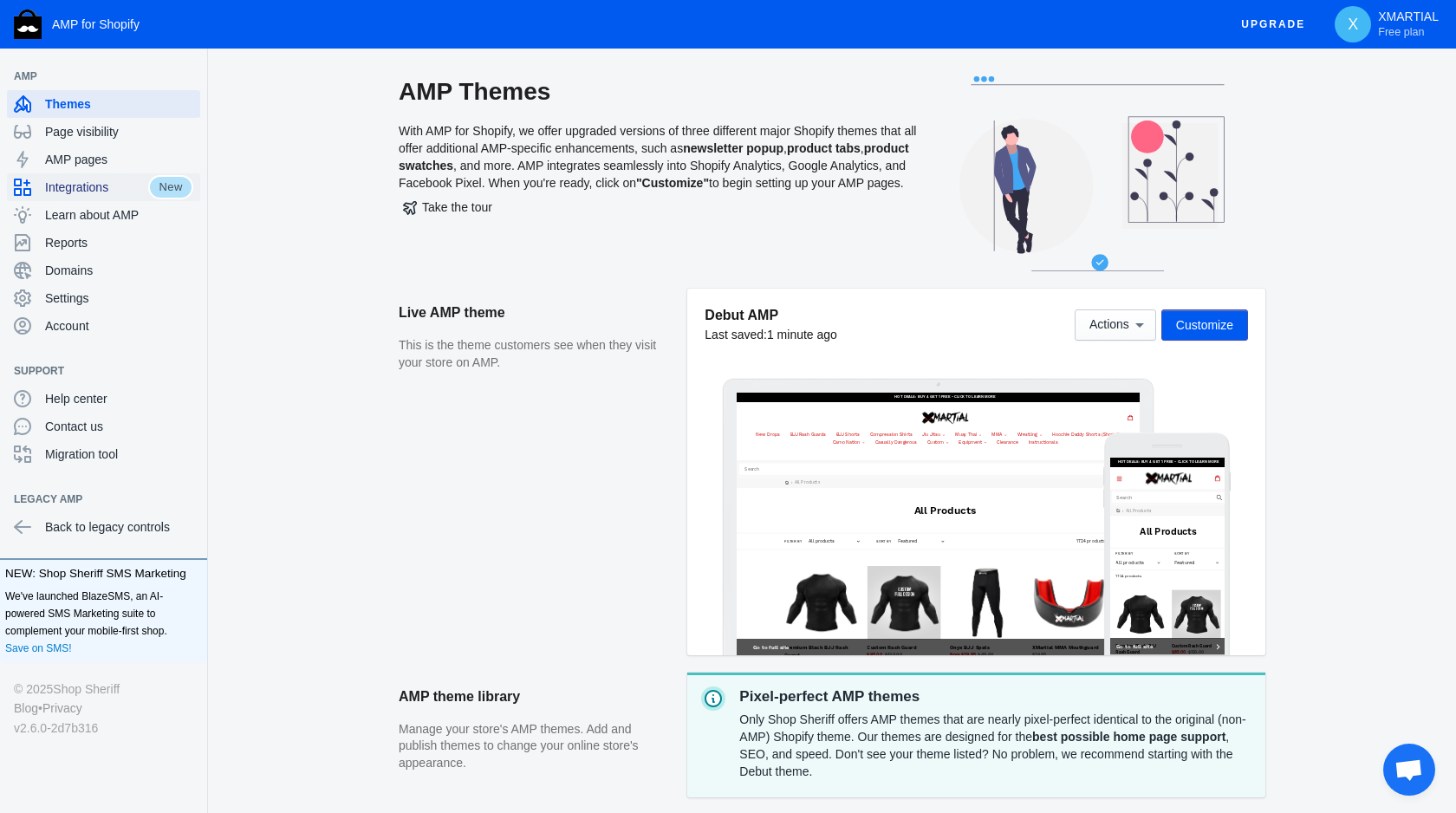
click at [143, 185] on span "Integrations" at bounding box center [96, 187] width 103 height 17
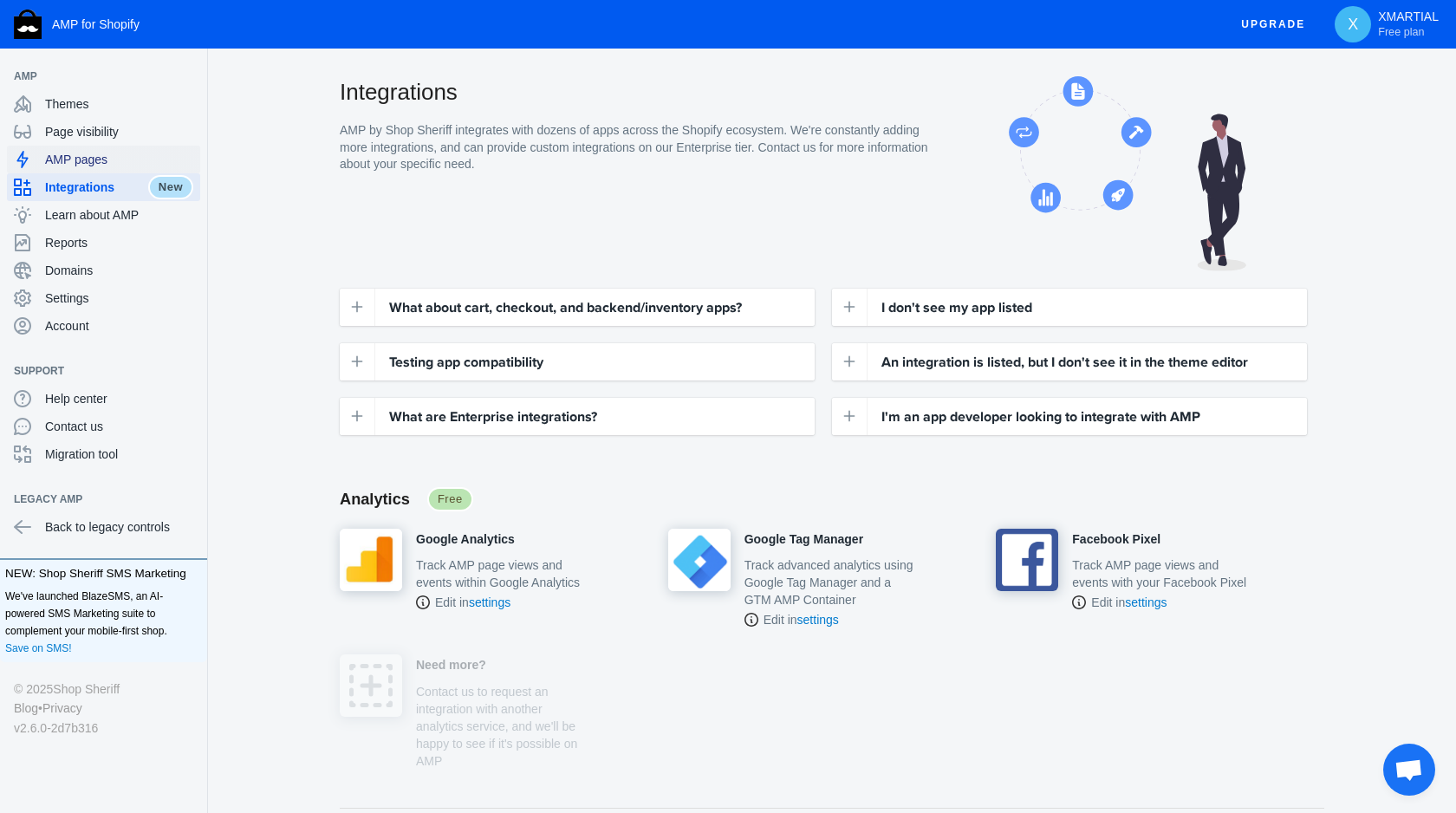
click at [141, 162] on span "AMP pages" at bounding box center [119, 160] width 148 height 17
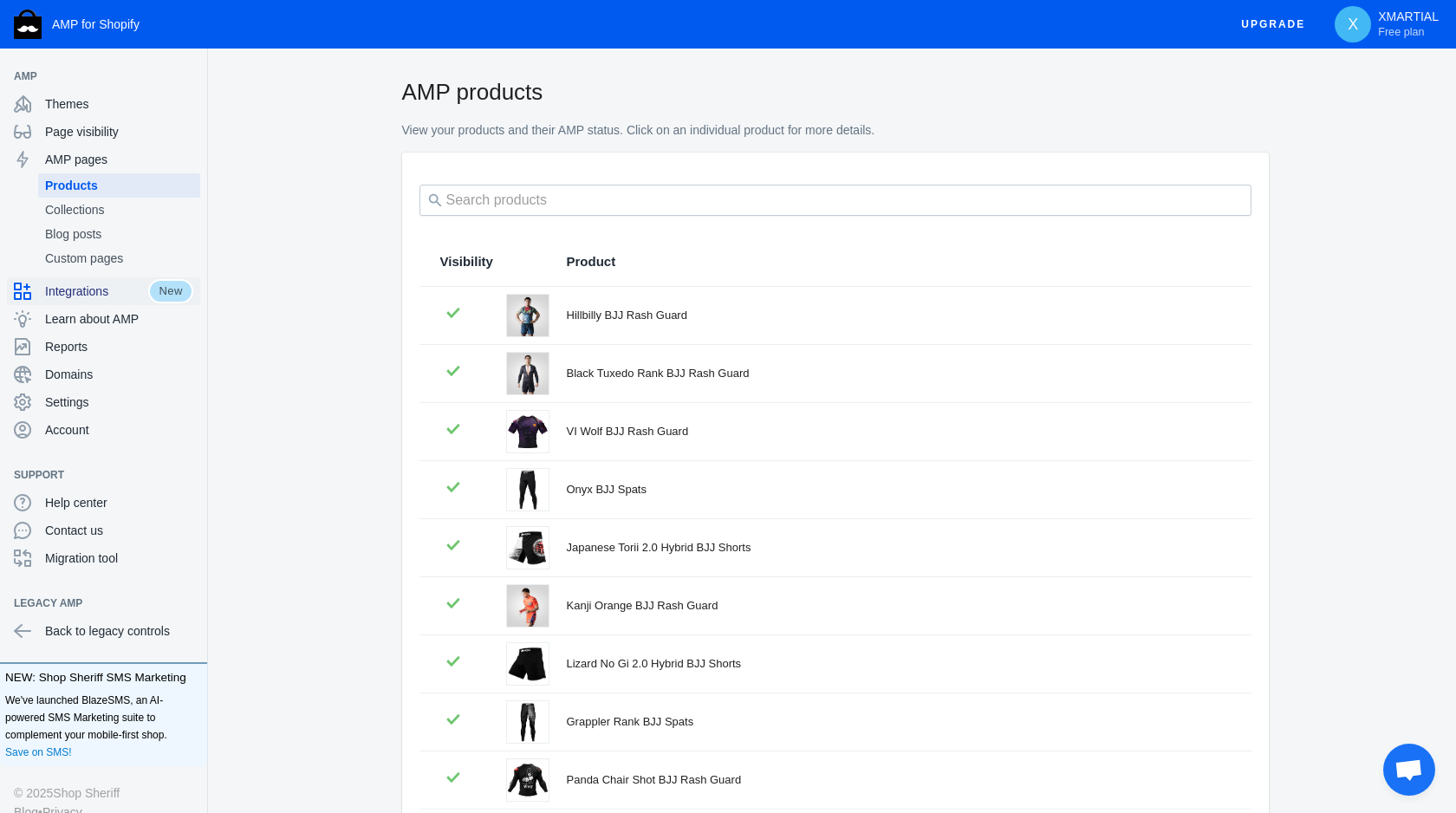
click at [134, 290] on span "Integrations" at bounding box center [96, 291] width 103 height 17
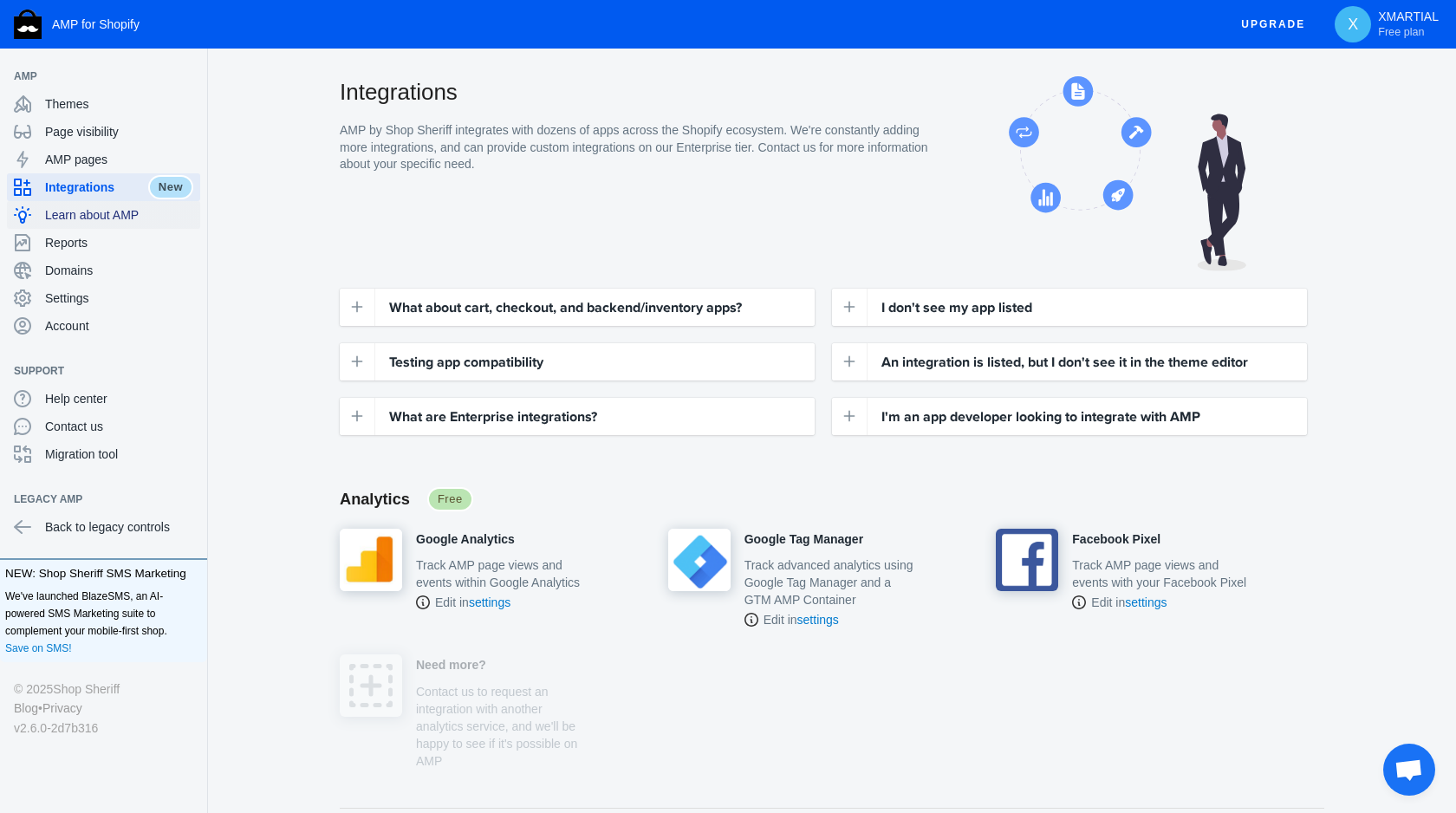
click at [143, 221] on span "Learn about AMP" at bounding box center [119, 215] width 148 height 17
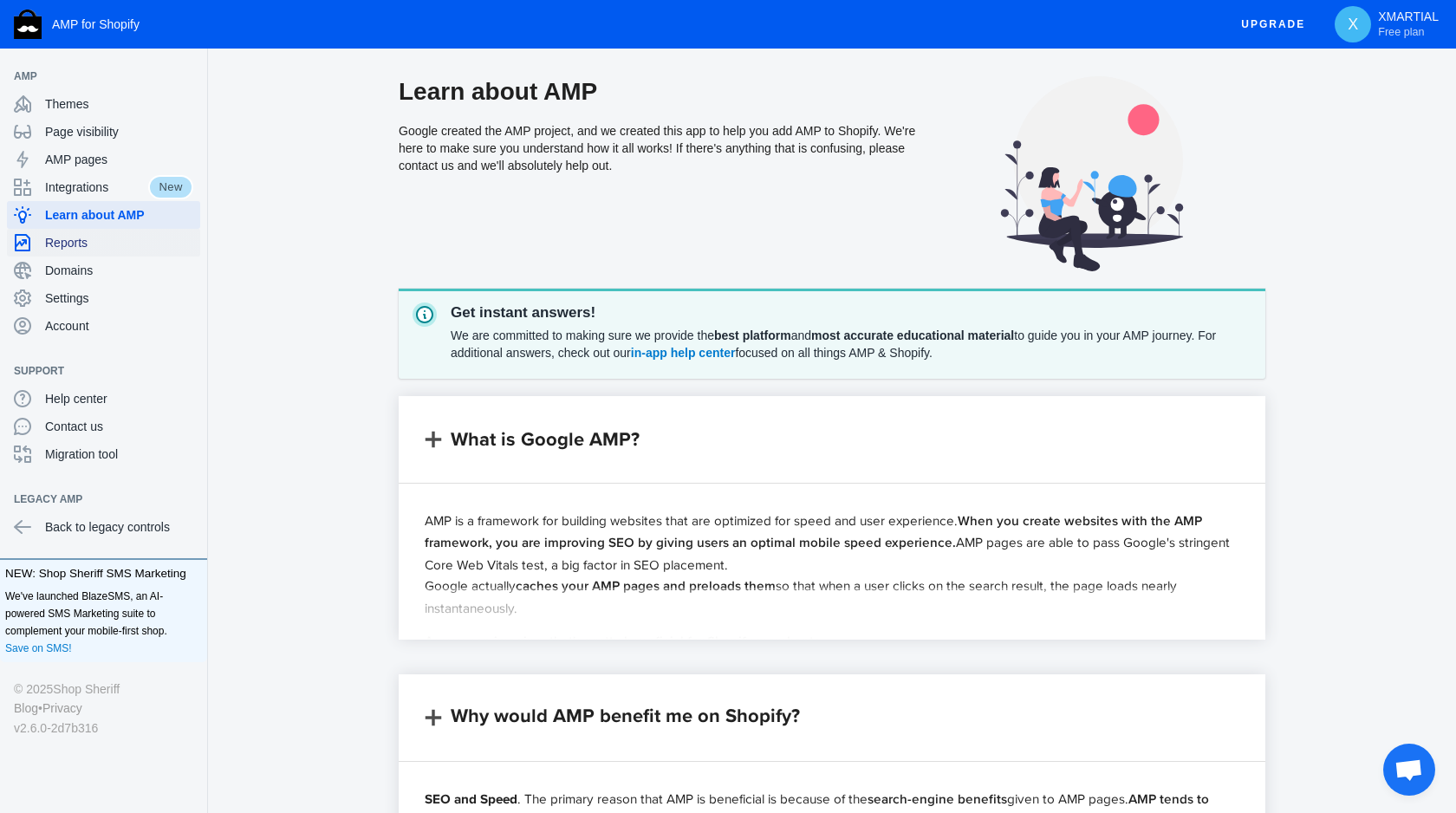
click at [140, 242] on span "Reports" at bounding box center [119, 242] width 148 height 17
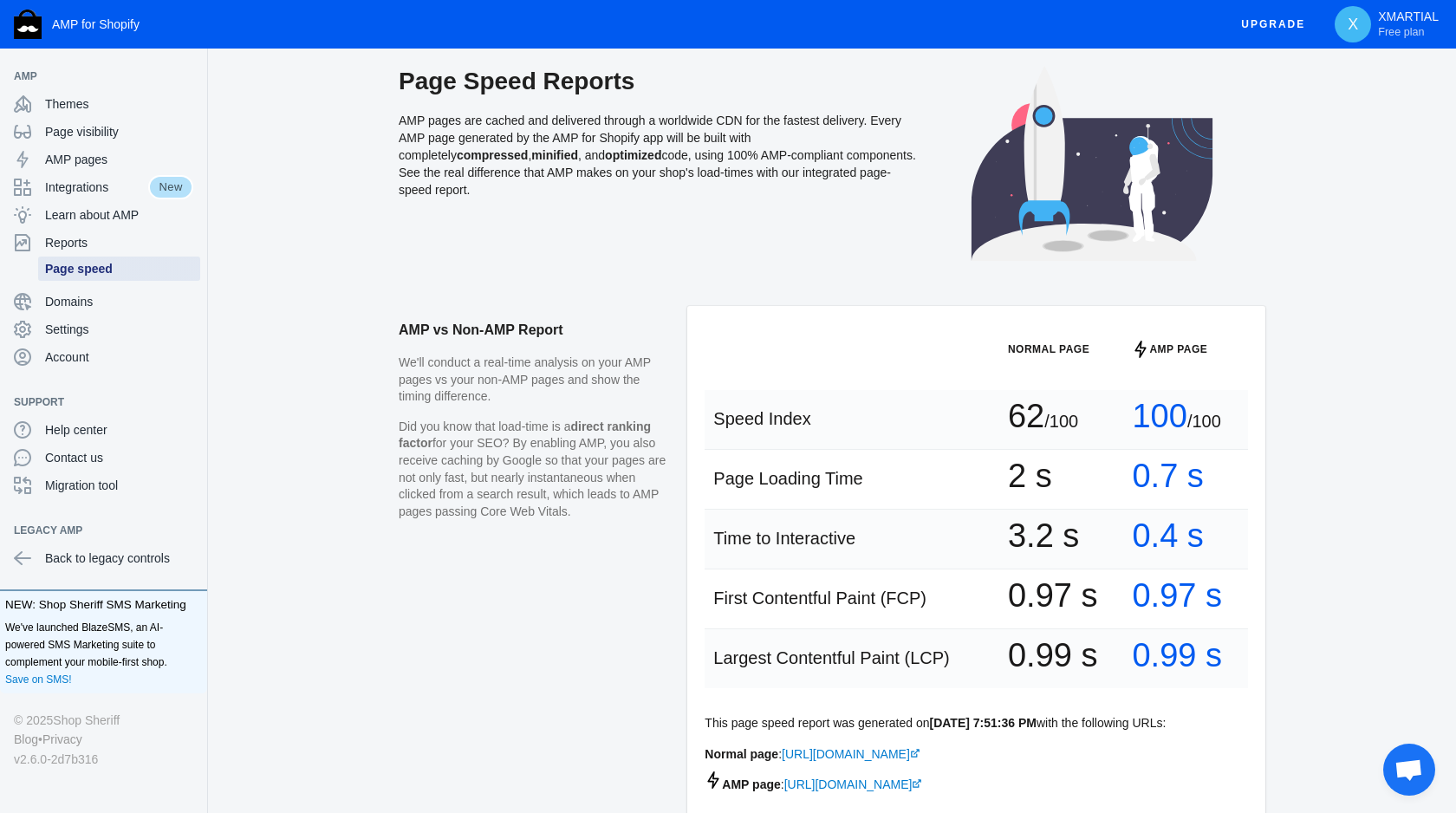
click at [140, 274] on span "Page speed" at bounding box center [119, 268] width 148 height 17
click at [135, 294] on span "Domains" at bounding box center [119, 301] width 148 height 17
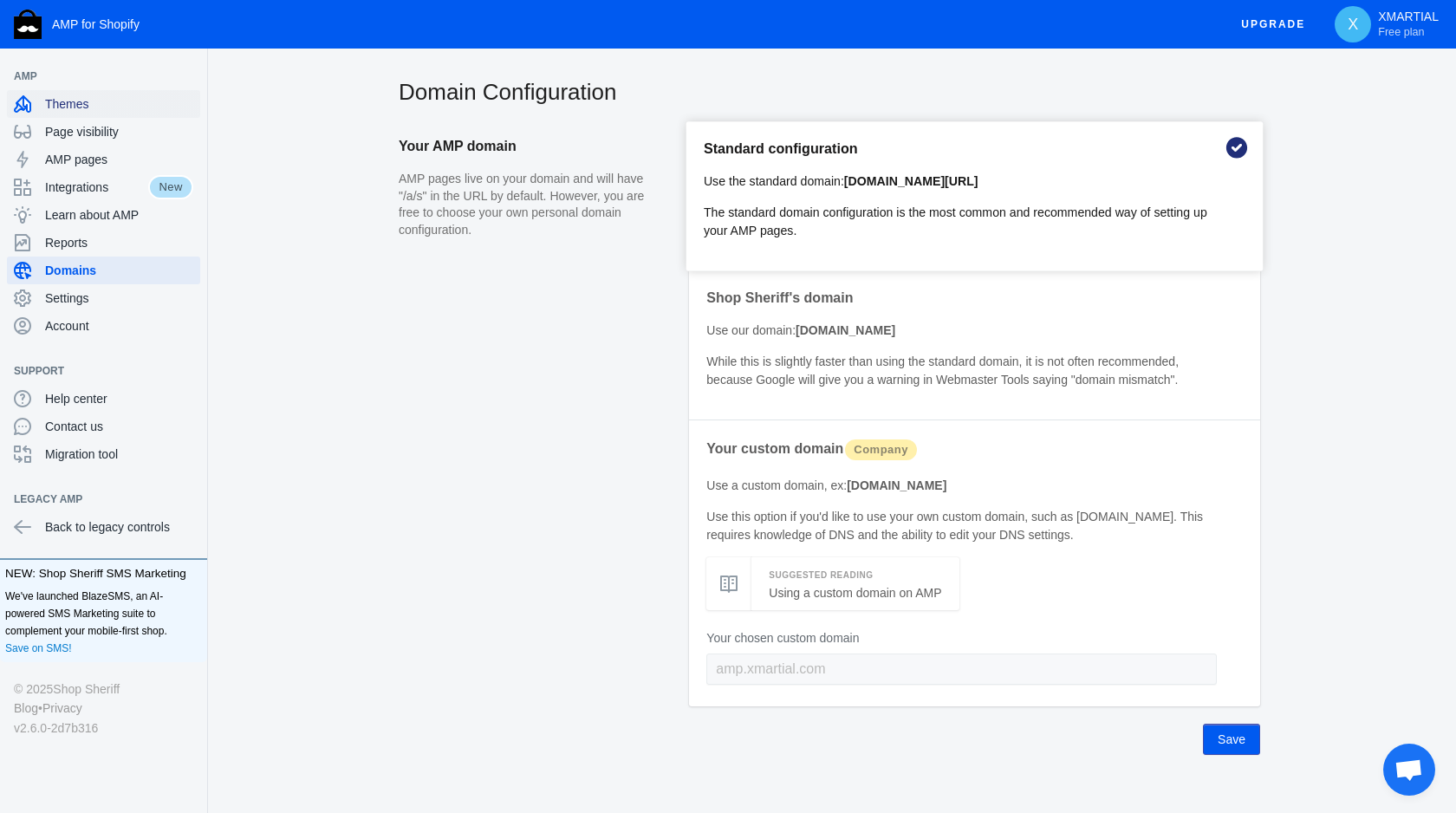
click at [144, 116] on div "Themes" at bounding box center [104, 104] width 180 height 28
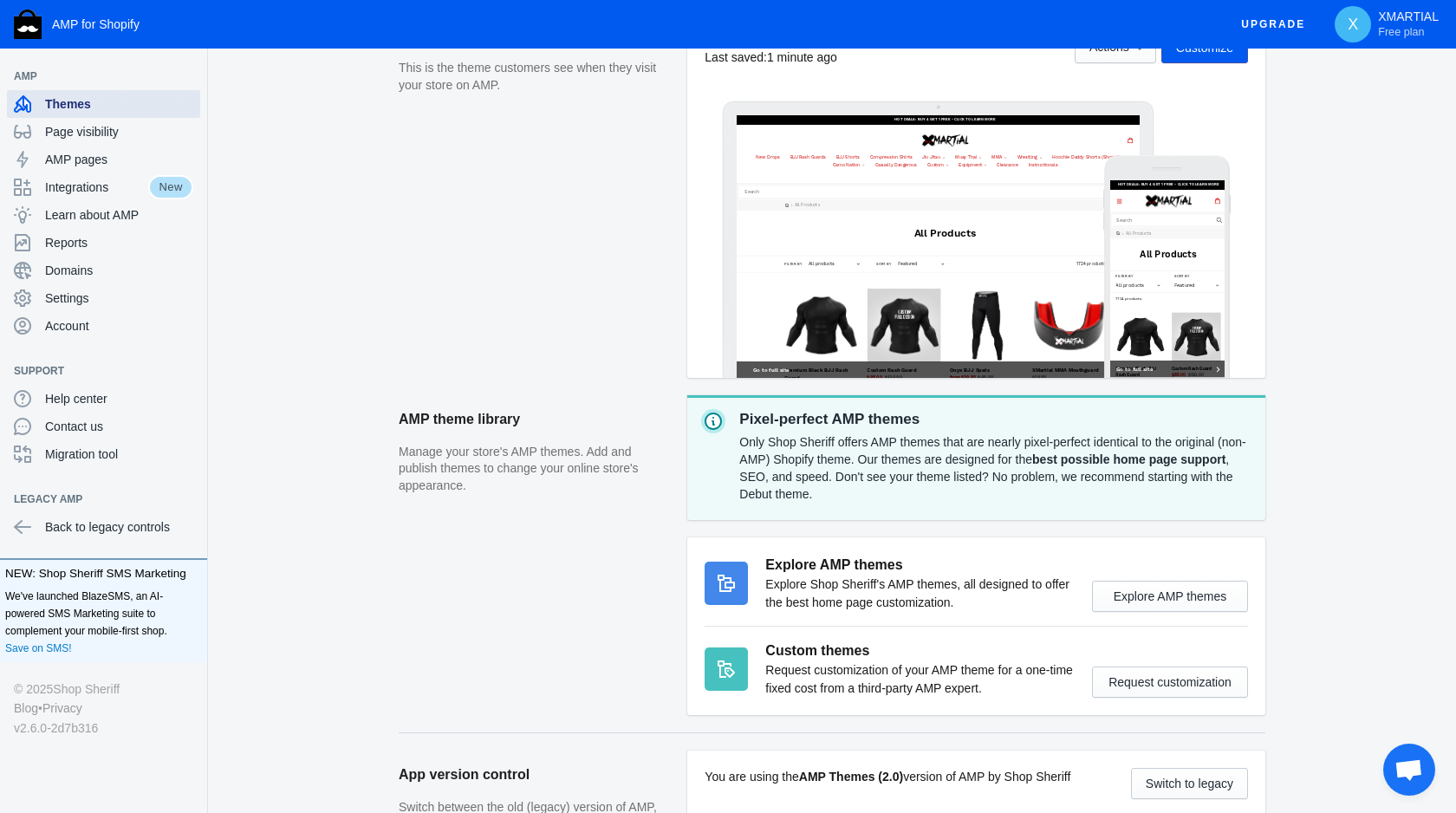
scroll to position [406, 0]
